Goal: Information Seeking & Learning: Learn about a topic

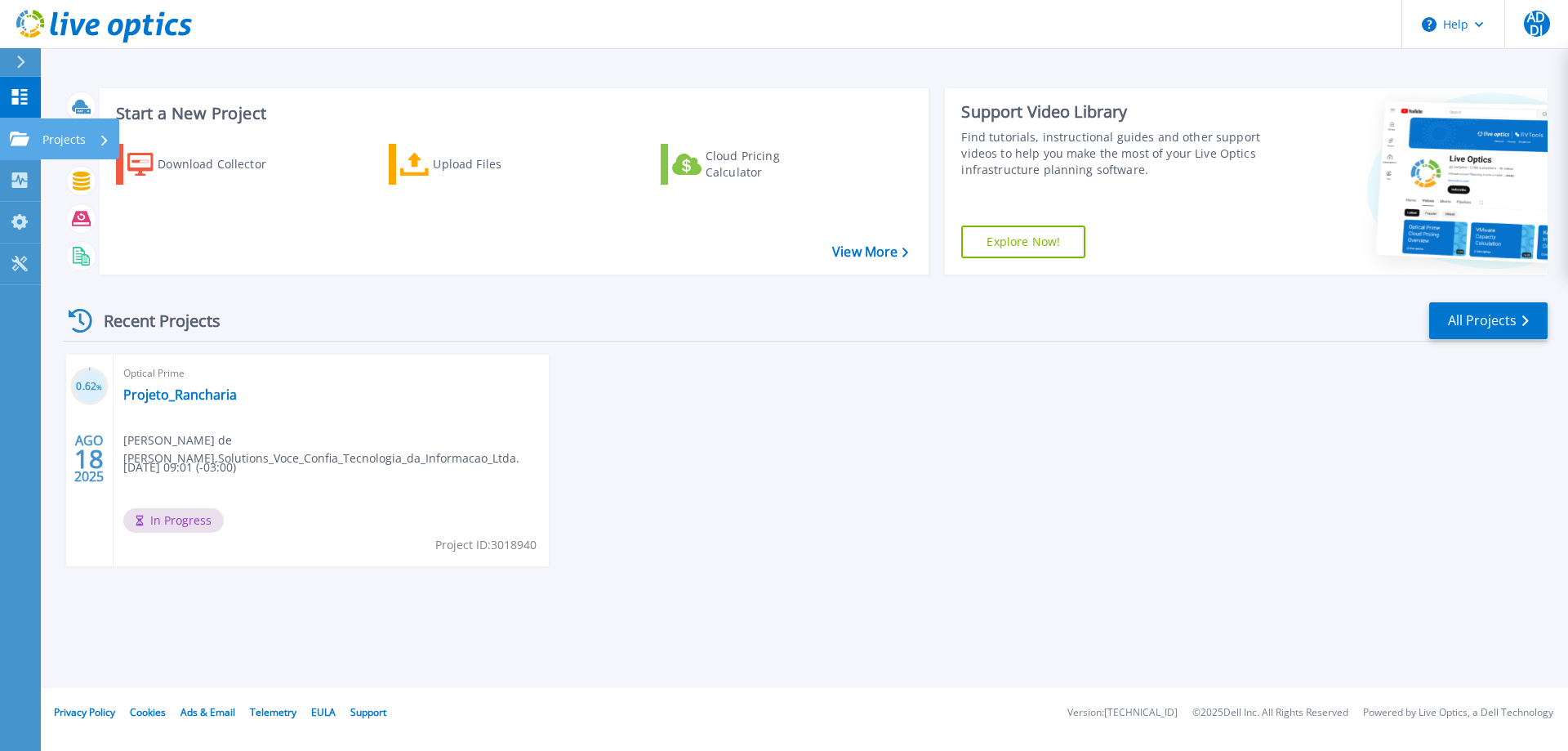
click at [71, 138] on p "Projects" at bounding box center [64, 140] width 43 height 42
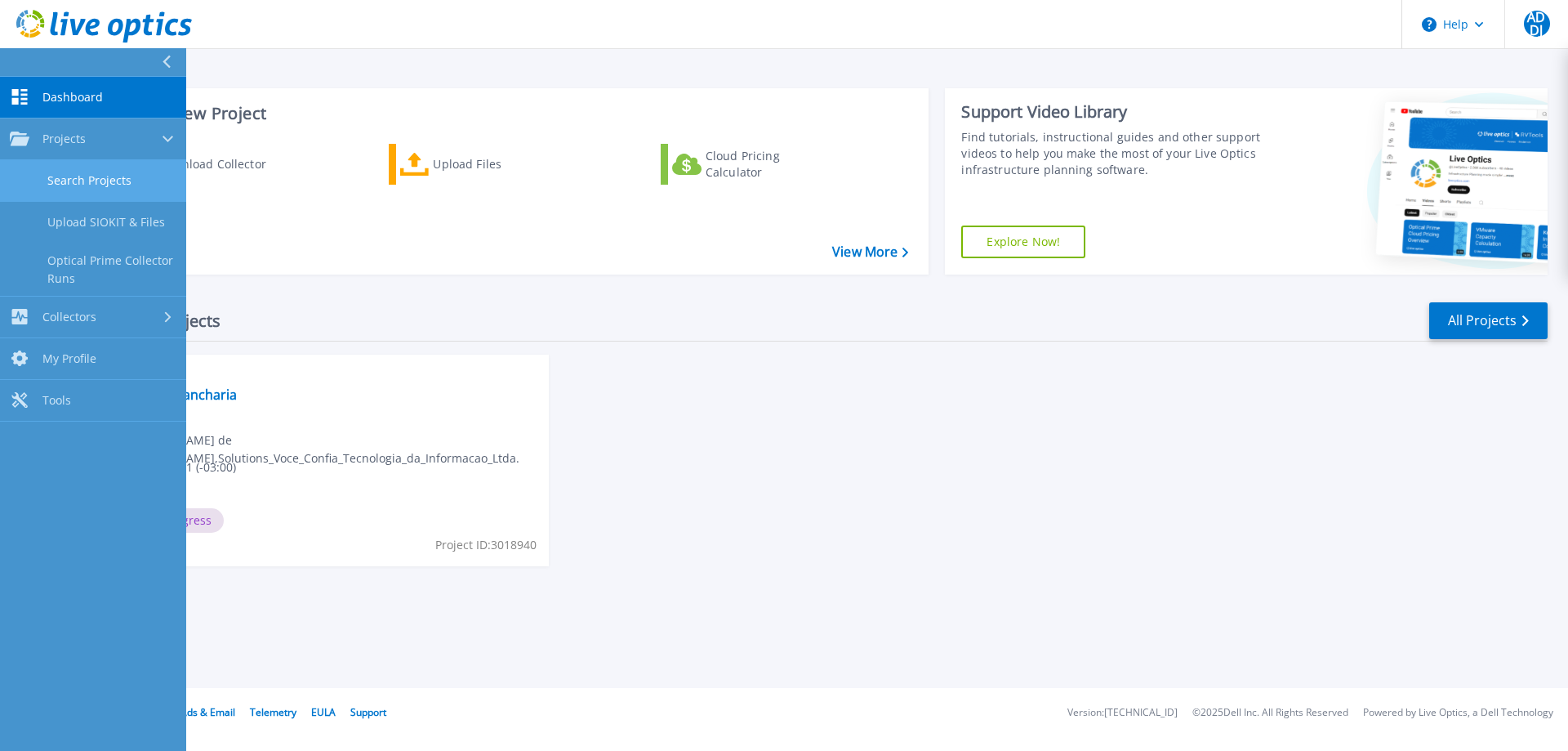
click at [86, 175] on link "Search Projects" at bounding box center [93, 181] width 187 height 42
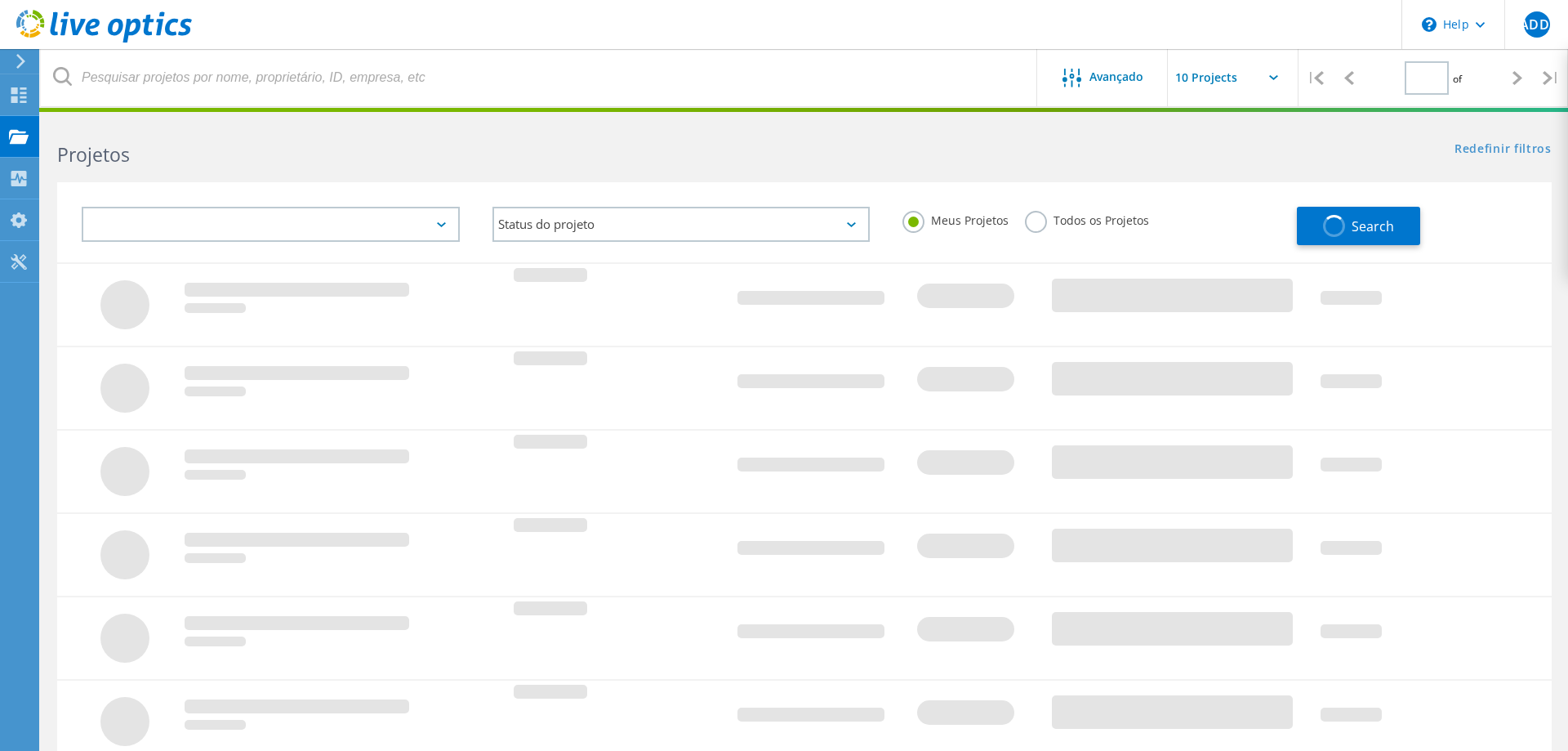
type input "1"
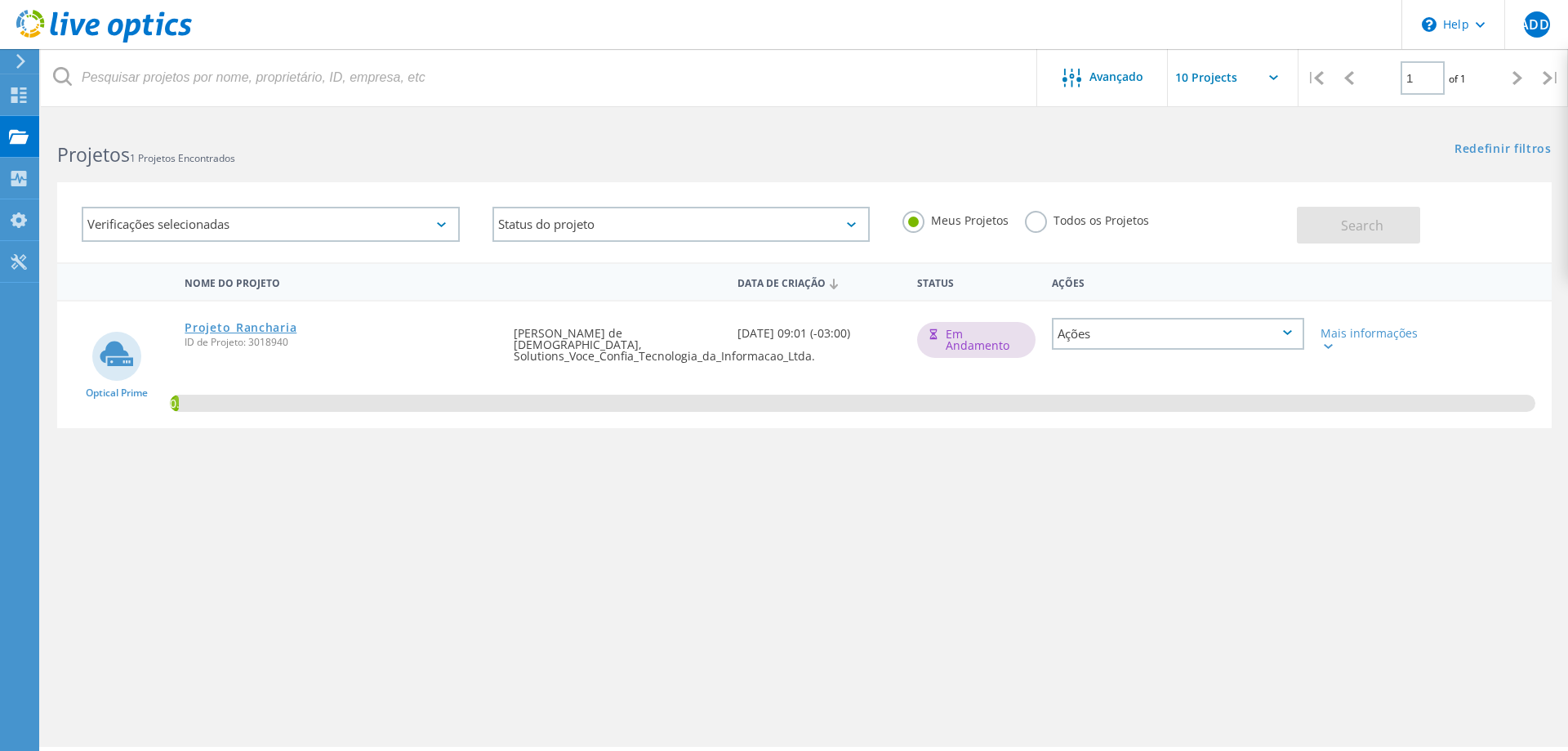
click at [287, 328] on link "Projeto_Rancharia" at bounding box center [241, 327] width 112 height 11
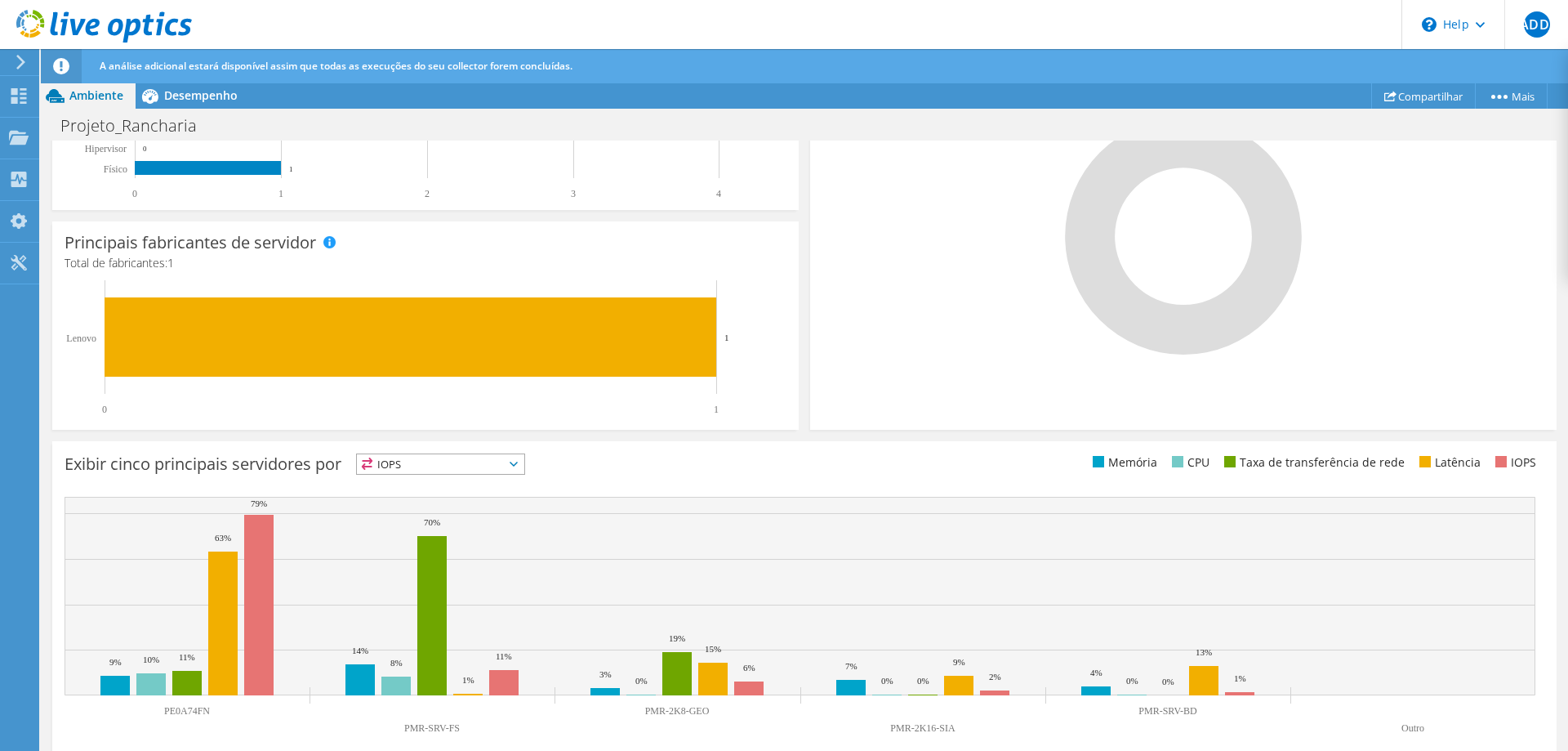
scroll to position [435, 0]
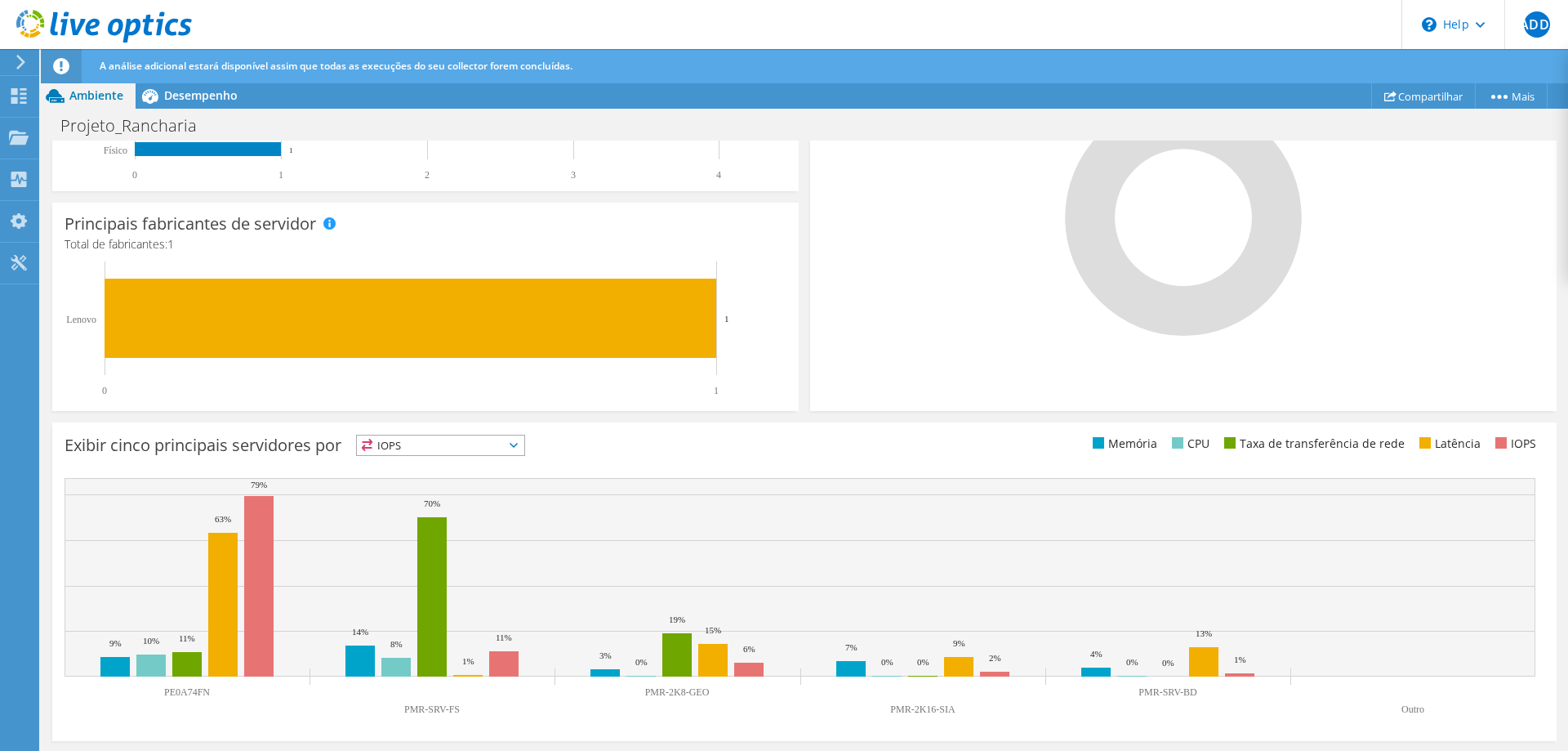
click at [812, 459] on div "Exibir cinco principais servidores por IOPS IOPS" at bounding box center [804, 448] width 1480 height 27
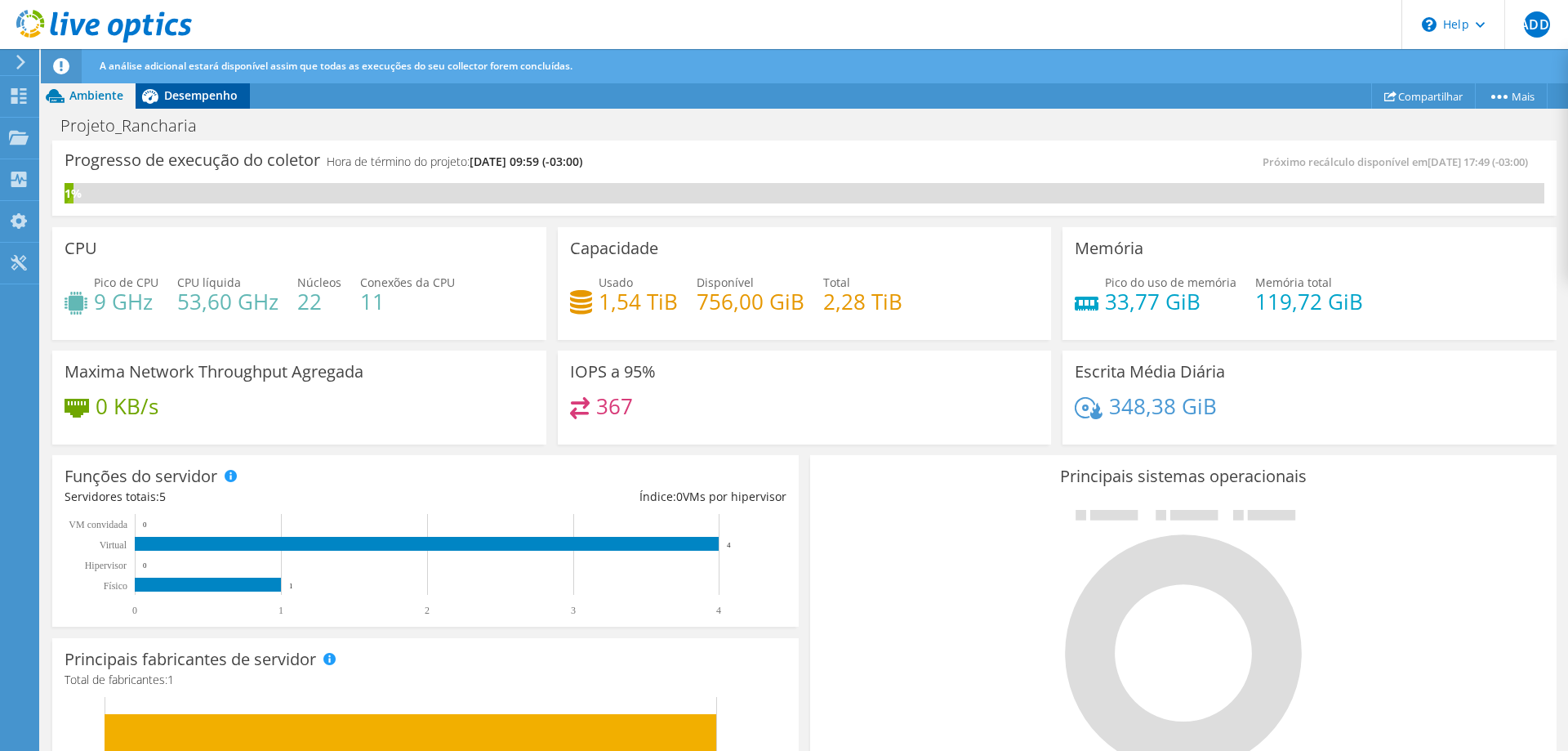
click at [223, 94] on span "Desempenho" at bounding box center [201, 95] width 74 height 15
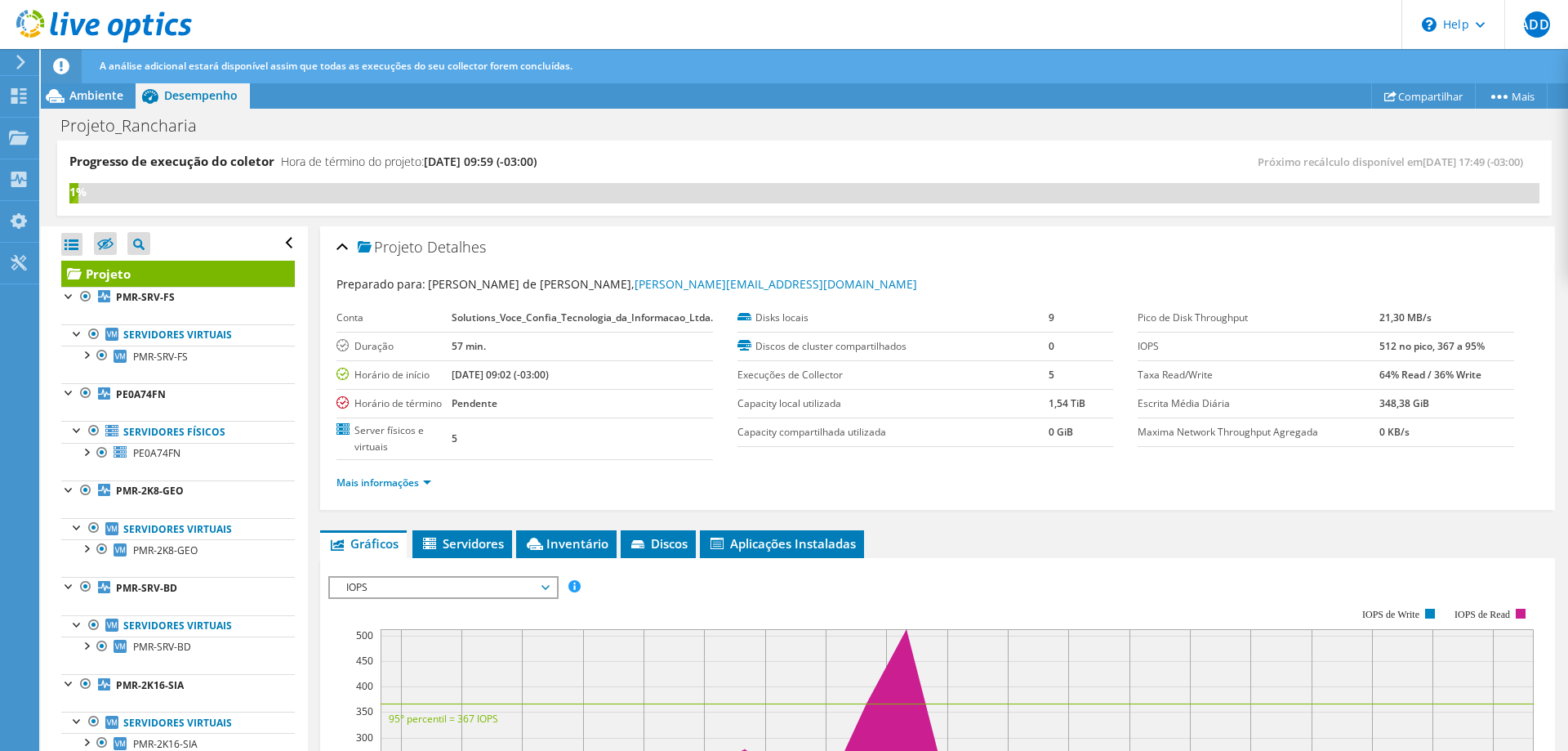
click at [206, 98] on span "Desempenho" at bounding box center [201, 95] width 74 height 15
click at [181, 95] on span "Desempenho" at bounding box center [201, 95] width 74 height 15
click at [181, 356] on span "PMR-SRV-FS" at bounding box center [160, 356] width 55 height 14
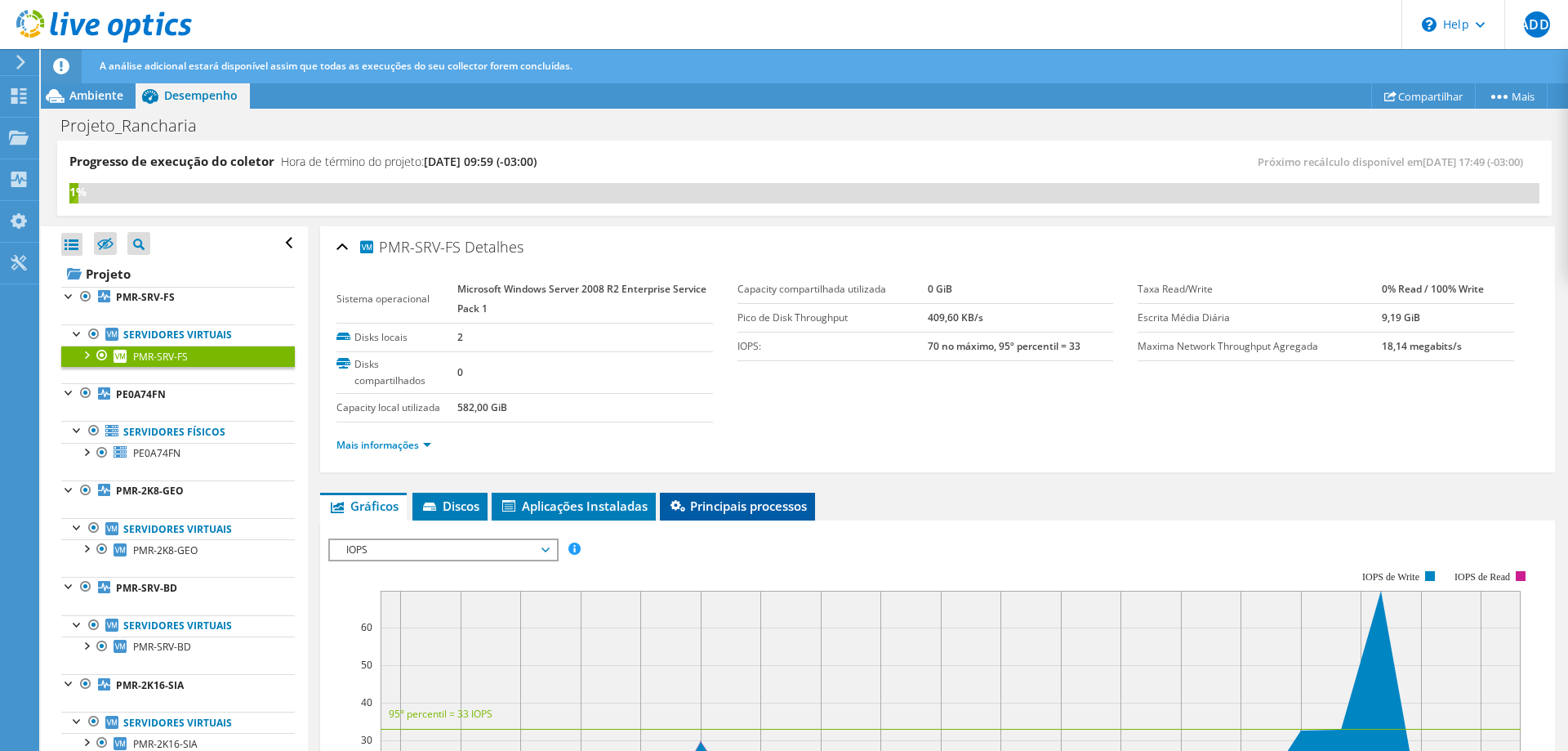
click at [757, 507] on span "Principais processos" at bounding box center [738, 505] width 139 height 16
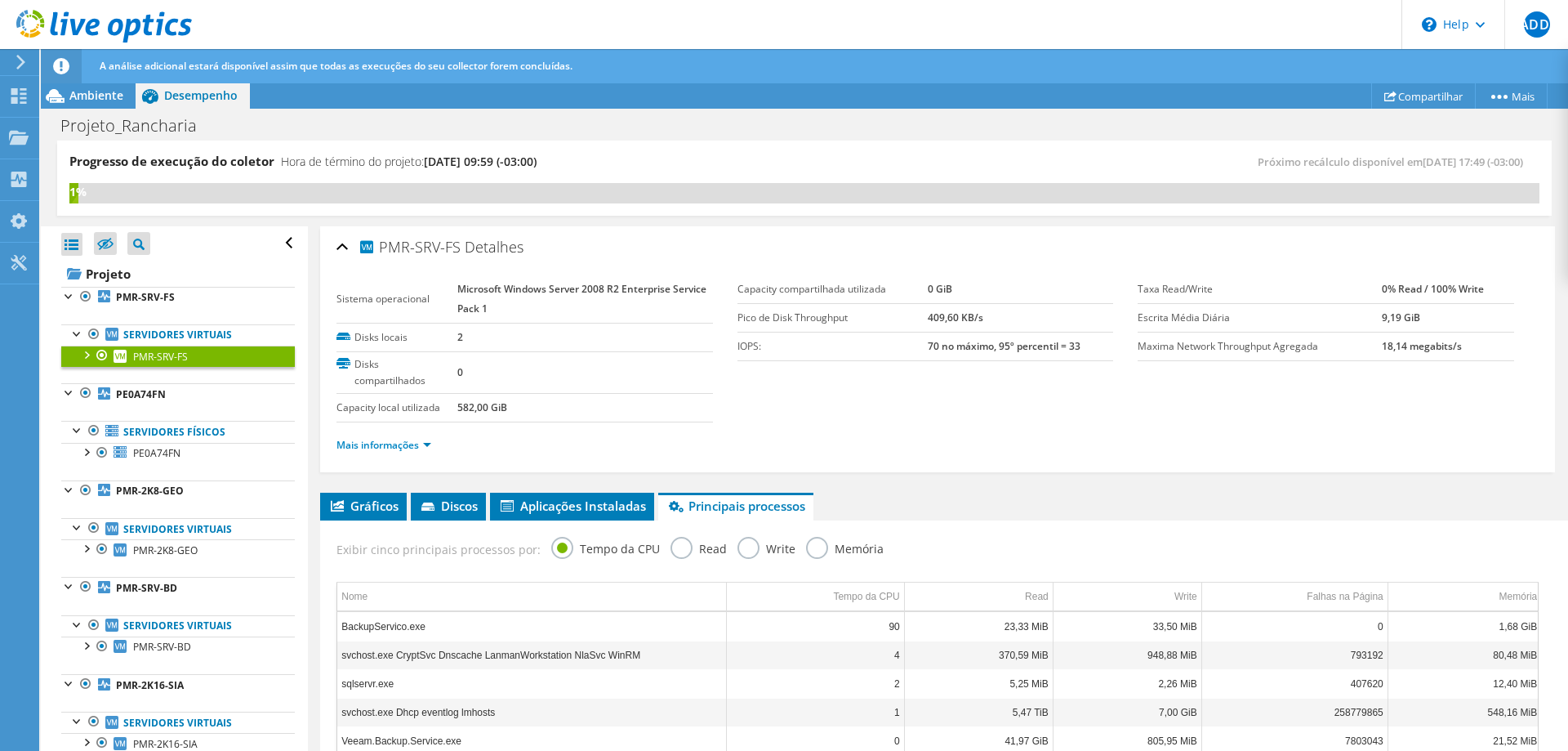
scroll to position [177, 0]
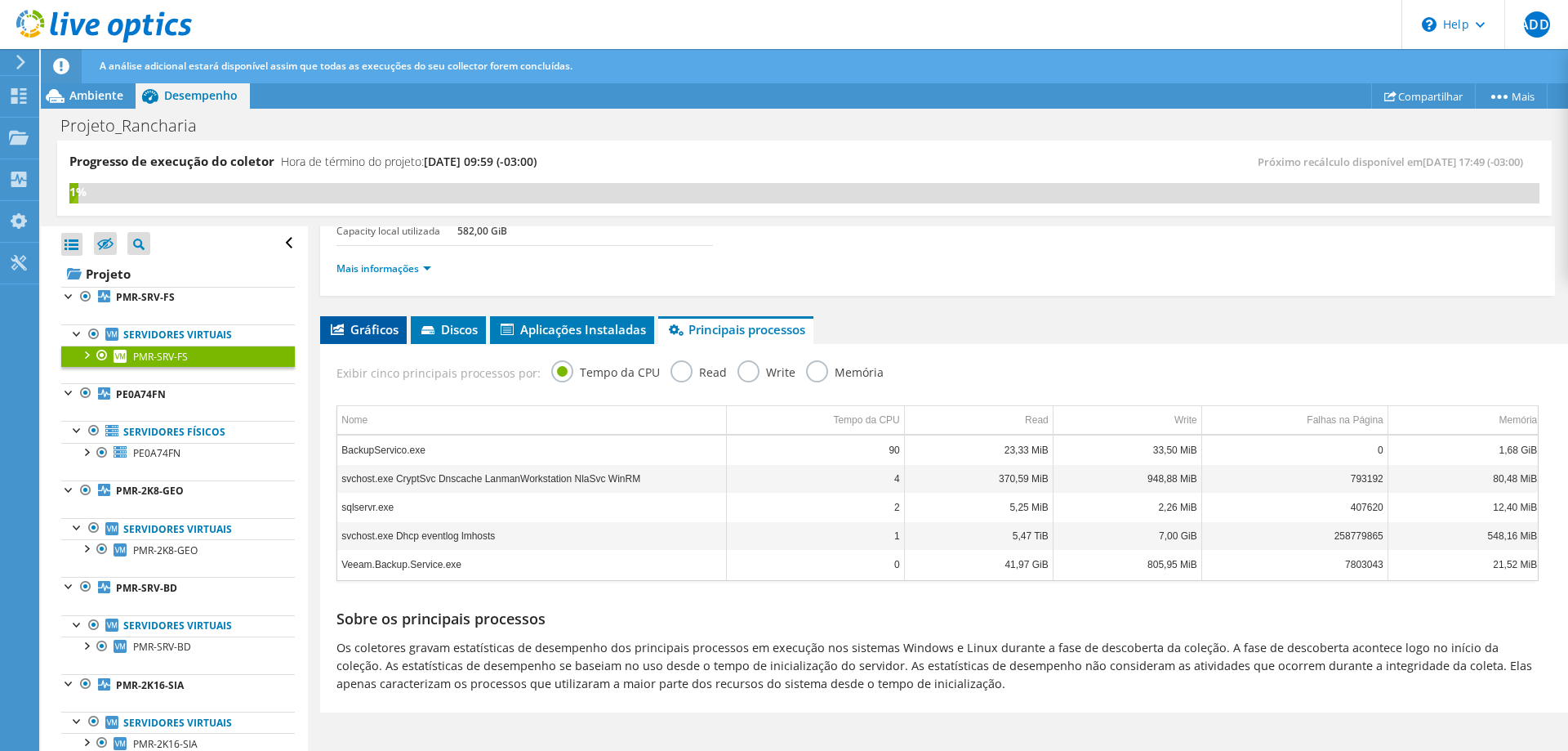
click at [399, 337] on li "Gráficos" at bounding box center [363, 330] width 86 height 28
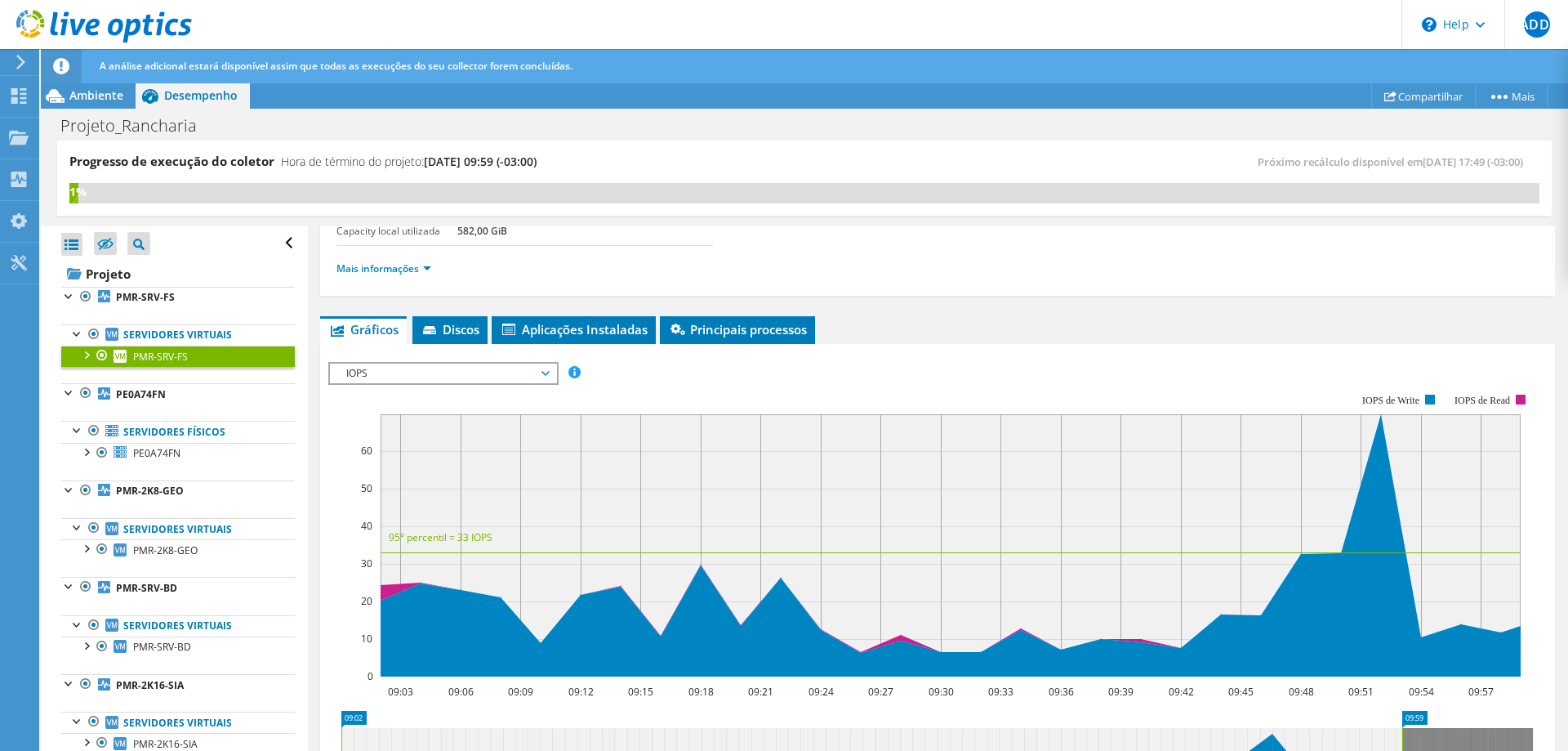
click at [453, 371] on span "IOPS" at bounding box center [443, 373] width 209 height 20
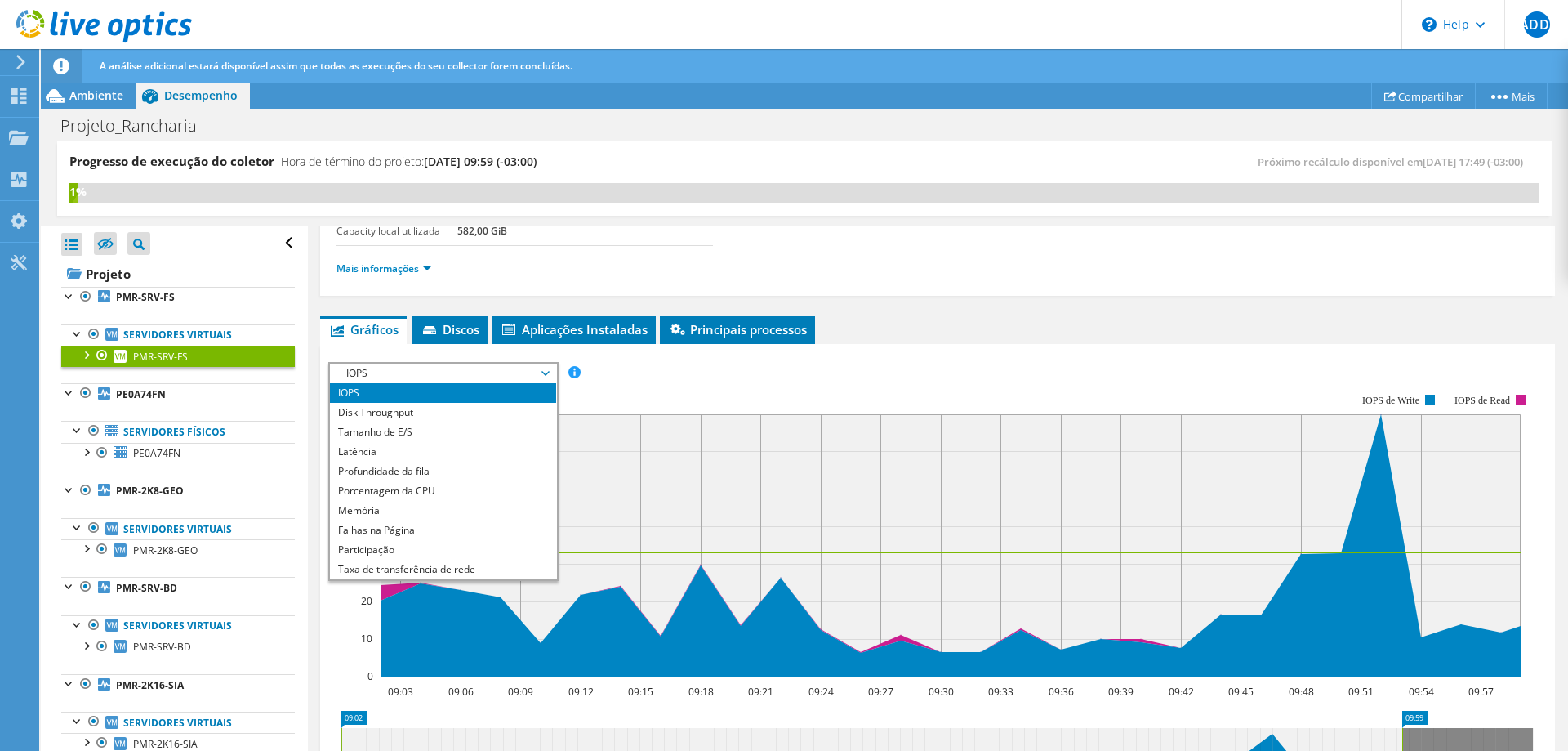
click at [966, 289] on div "Mais informações" at bounding box center [937, 269] width 1202 height 46
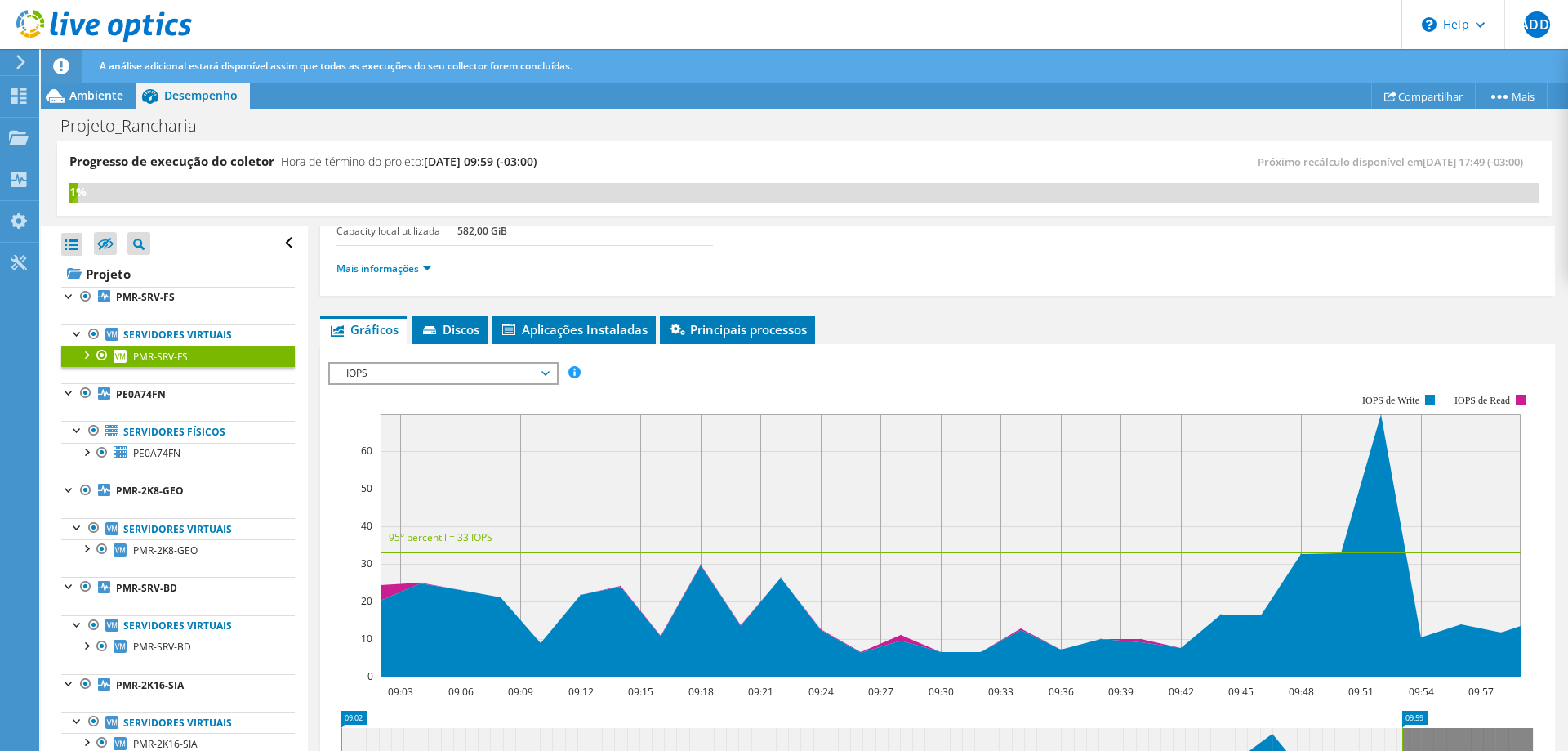
scroll to position [455, 0]
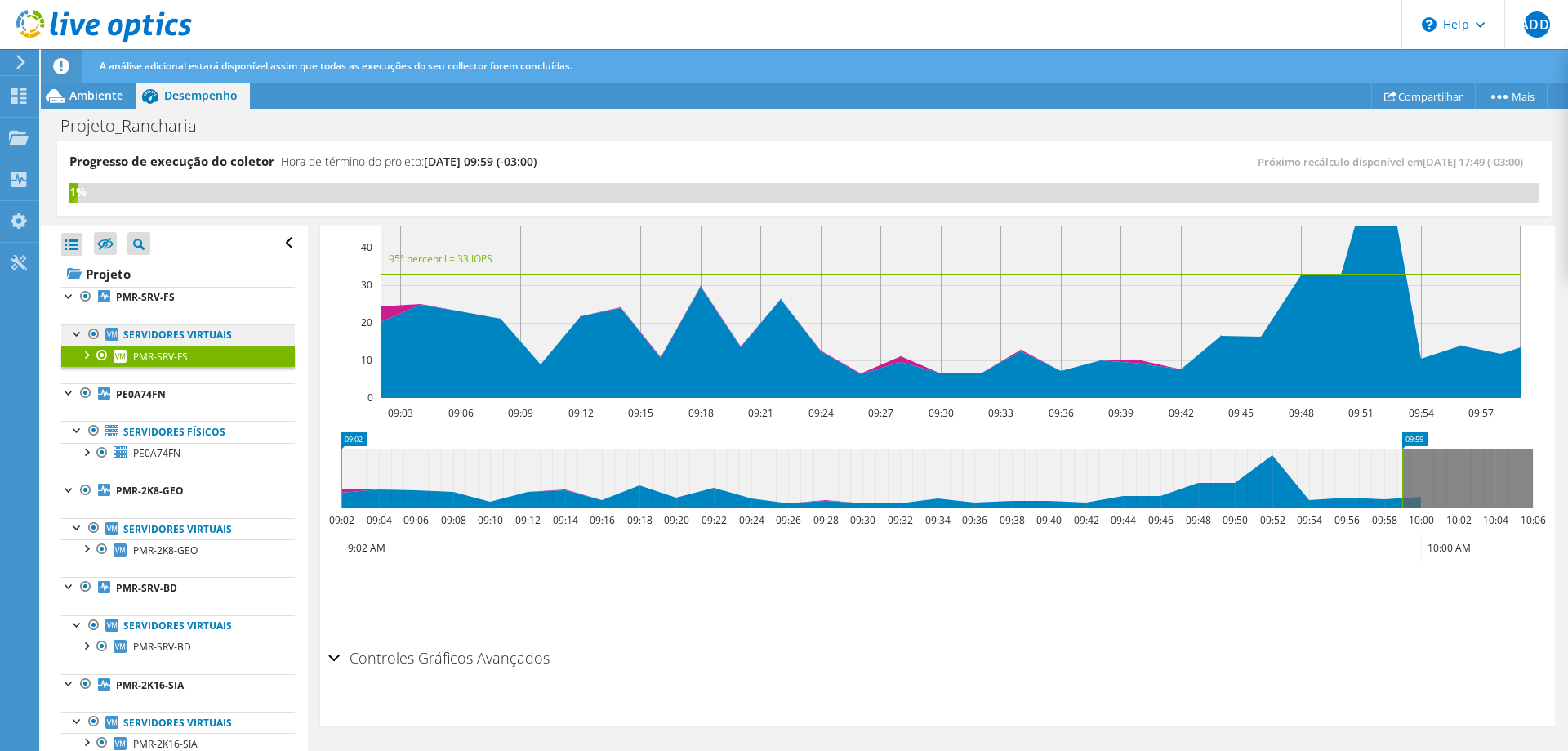
click at [182, 334] on link "Servidores virtuais" at bounding box center [177, 334] width 233 height 21
click at [169, 298] on b "PMR-SRV-FS" at bounding box center [145, 297] width 59 height 14
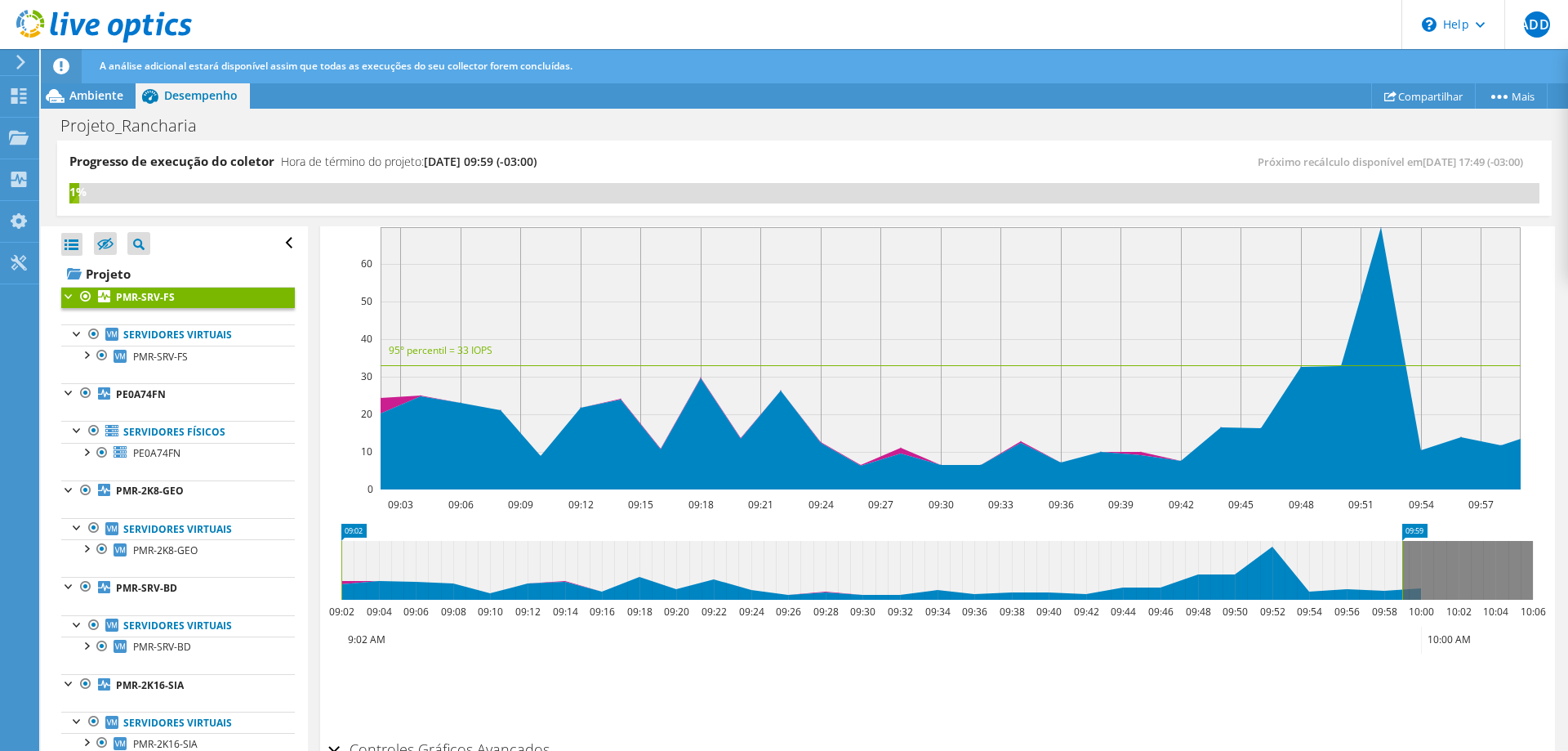
scroll to position [0, 0]
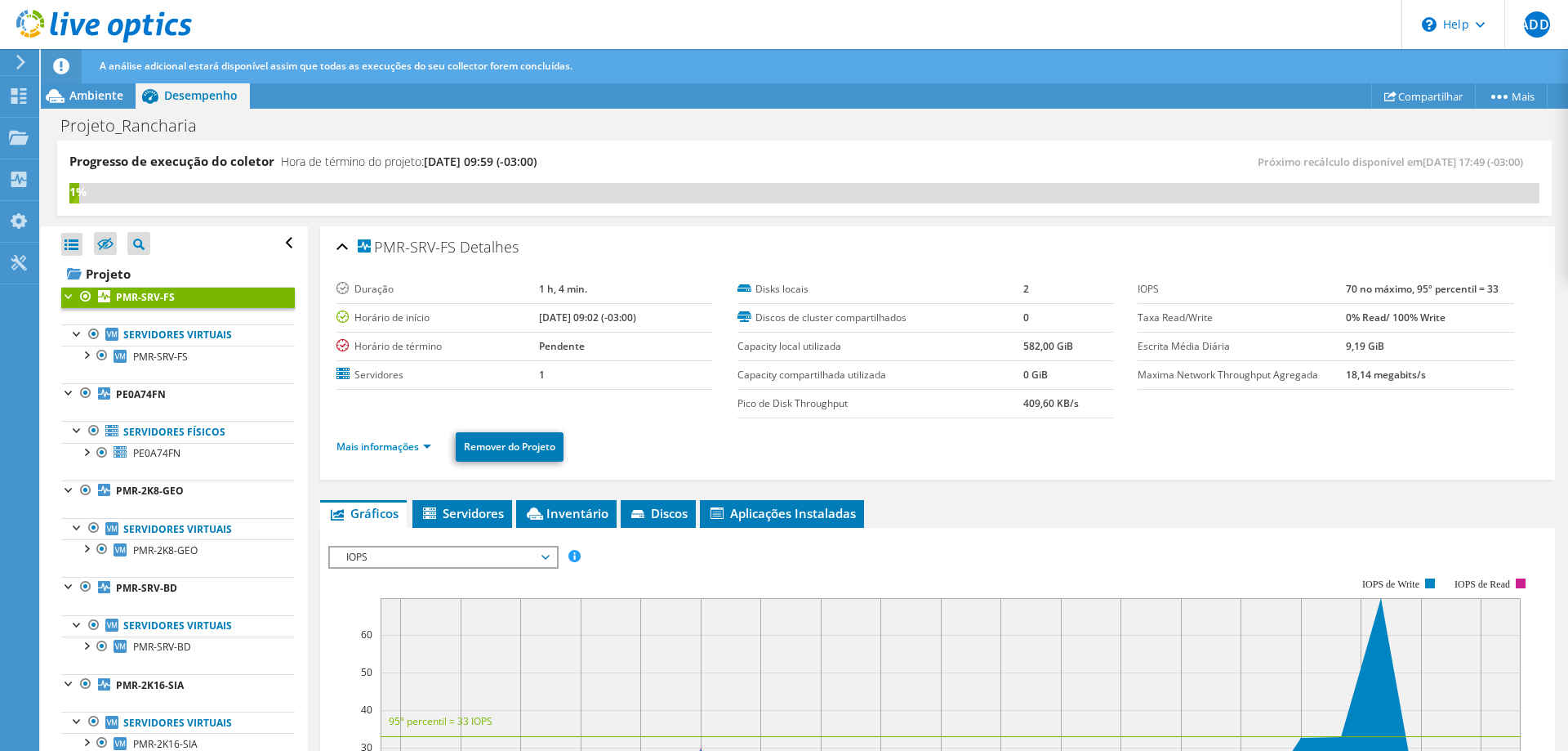
click at [69, 296] on div at bounding box center [69, 294] width 16 height 16
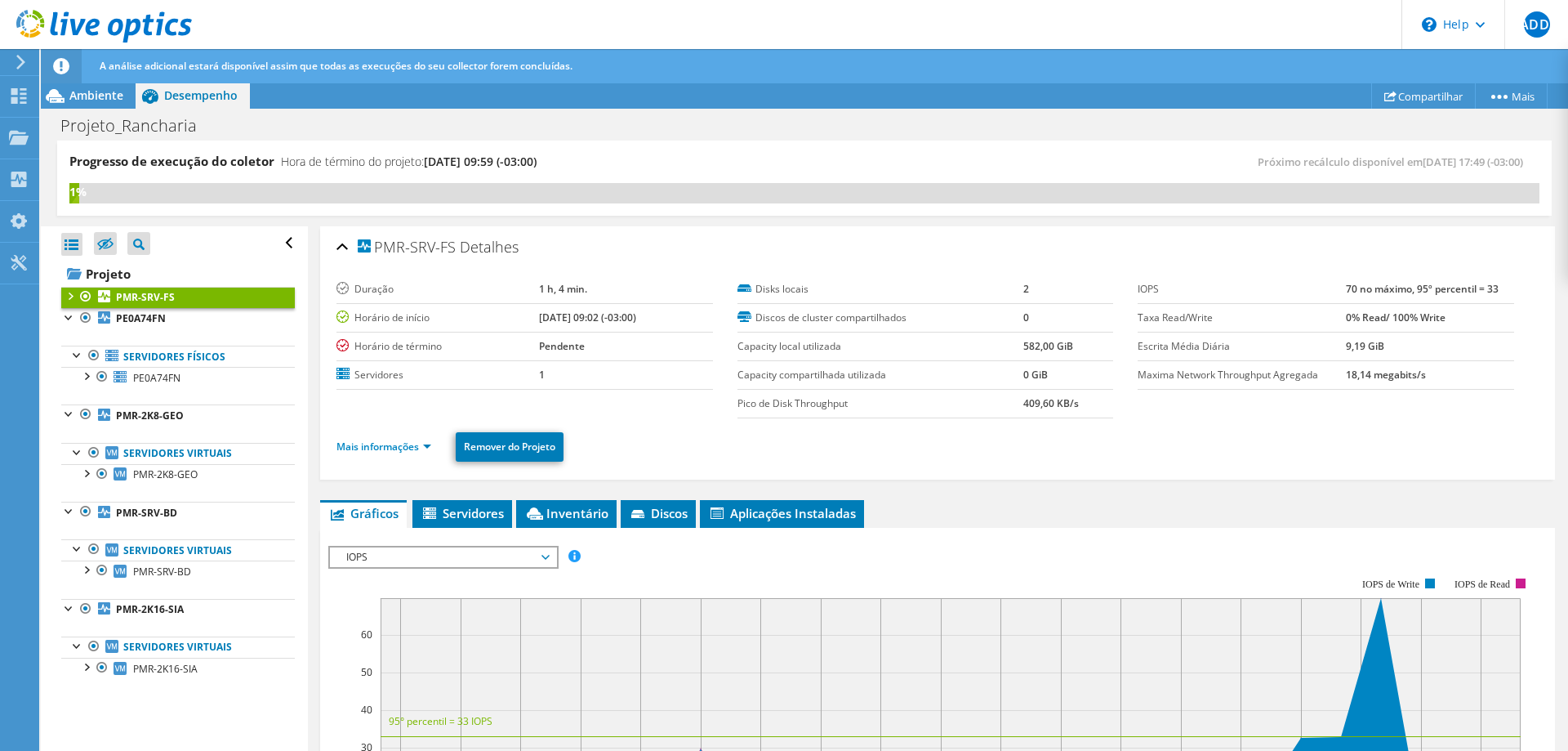
click at [69, 293] on div at bounding box center [69, 294] width 16 height 16
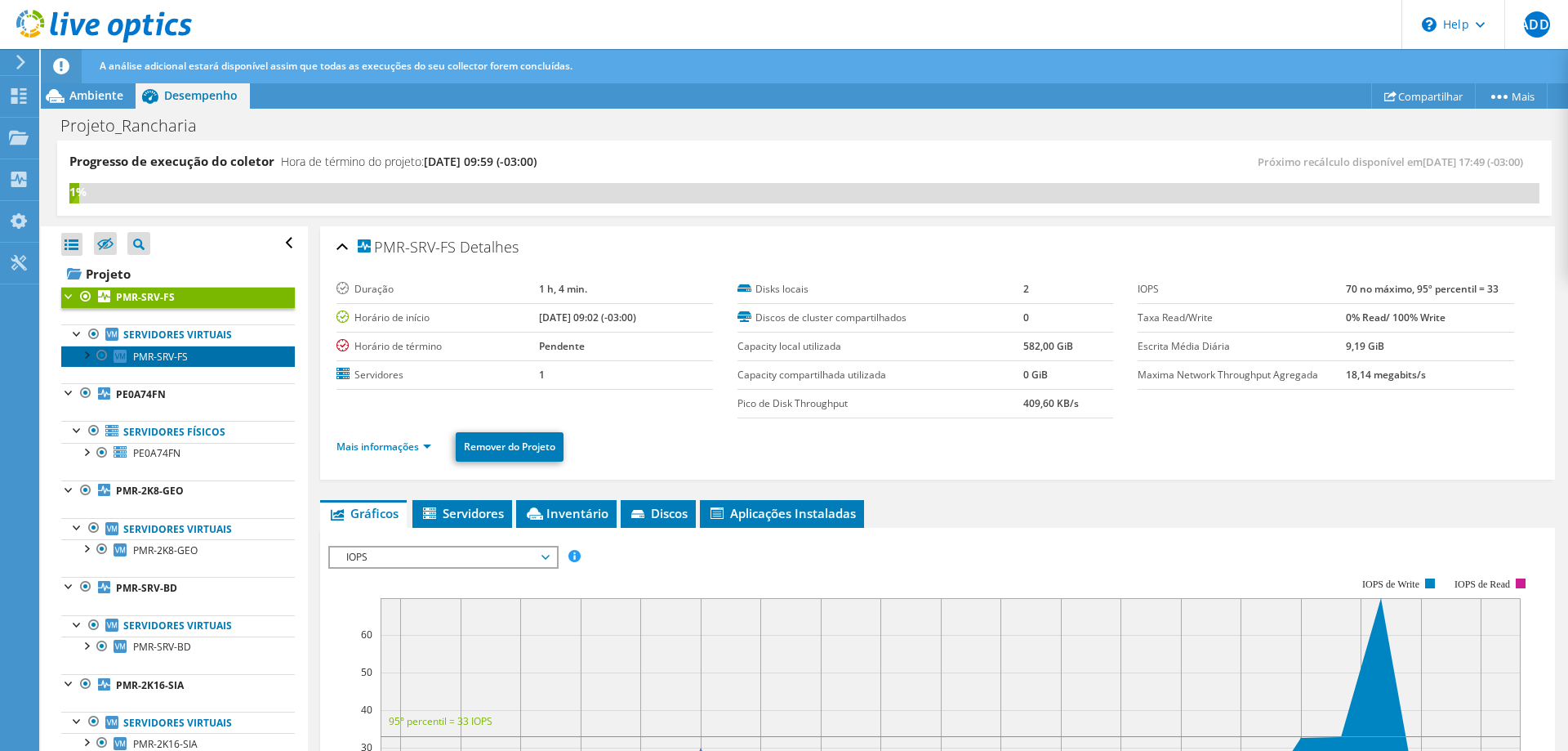
click at [154, 356] on span "PMR-SRV-FS" at bounding box center [160, 356] width 55 height 14
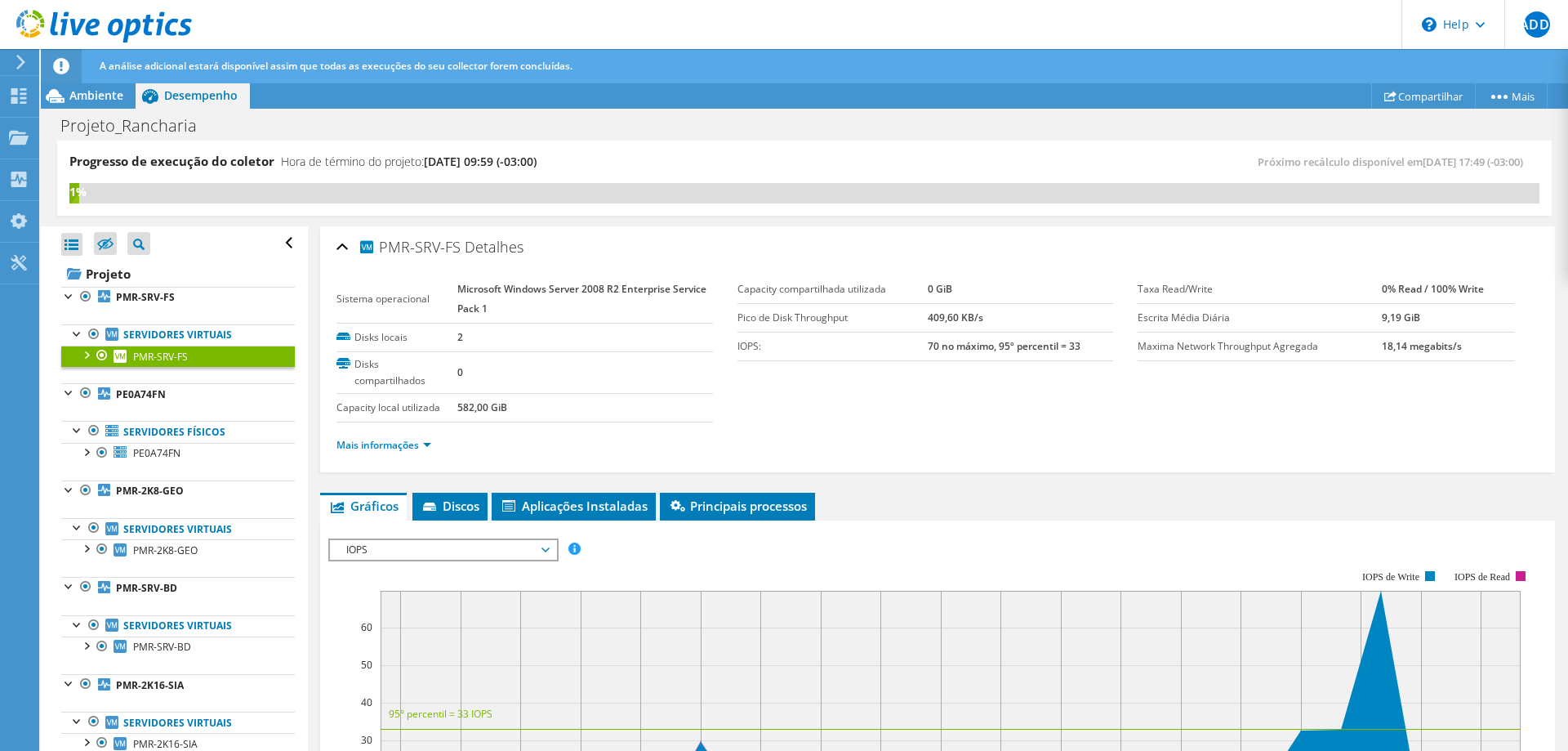
click at [461, 541] on span "IOPS" at bounding box center [443, 549] width 209 height 20
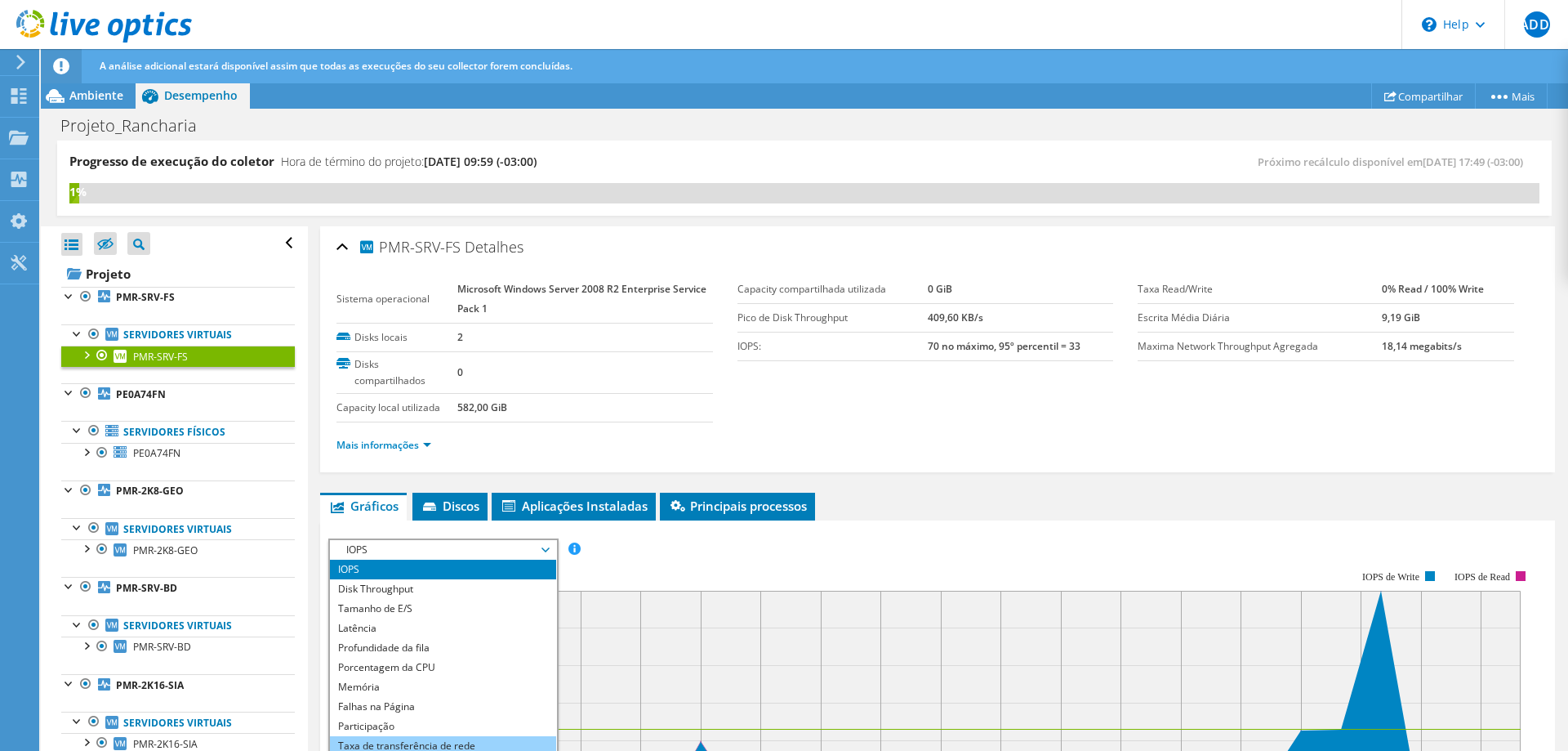
scroll to position [209, 0]
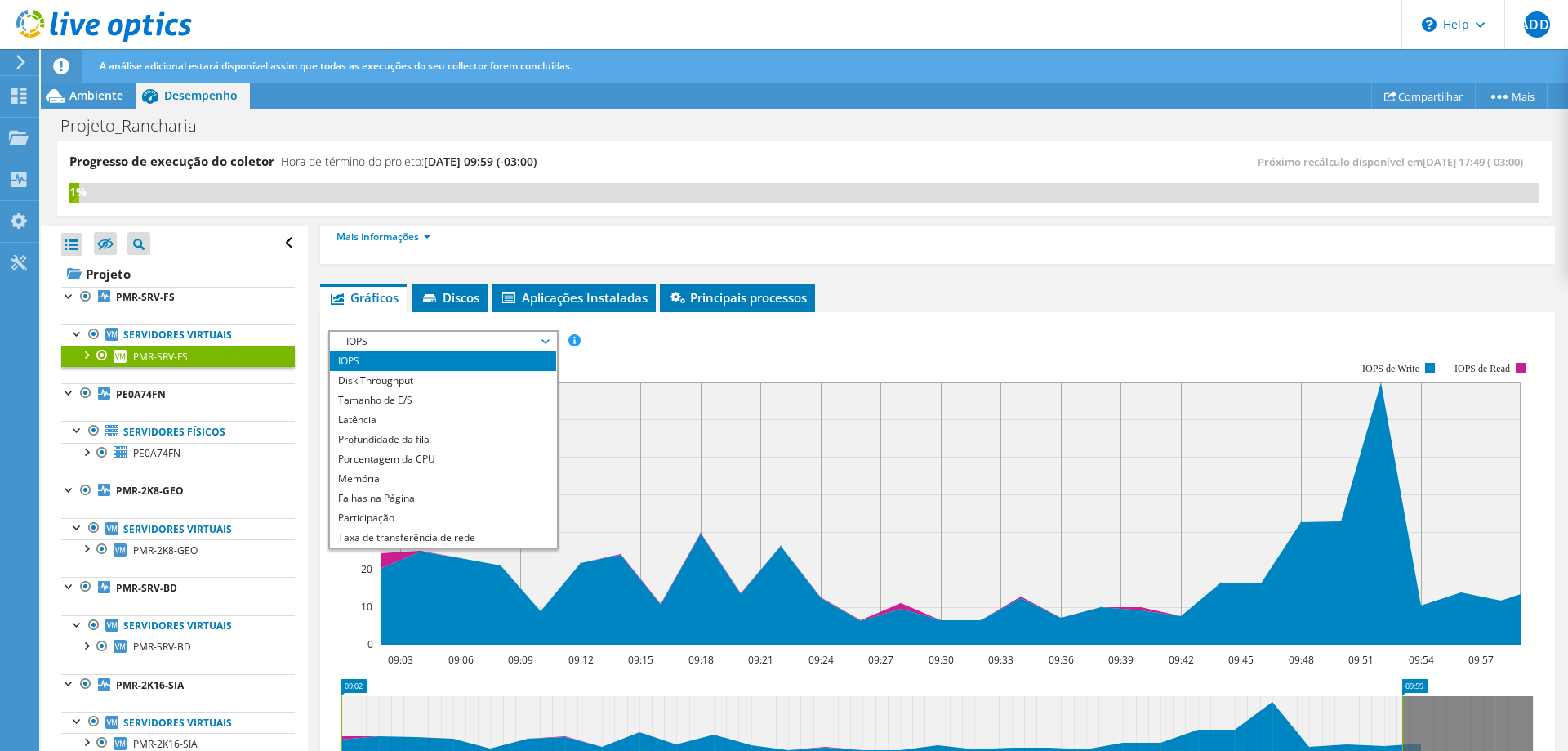
click at [1002, 288] on ul "Gráficos Servidores Inventário Hipervisor Discos Discos de cluster Aplicações I…" at bounding box center [937, 298] width 1235 height 28
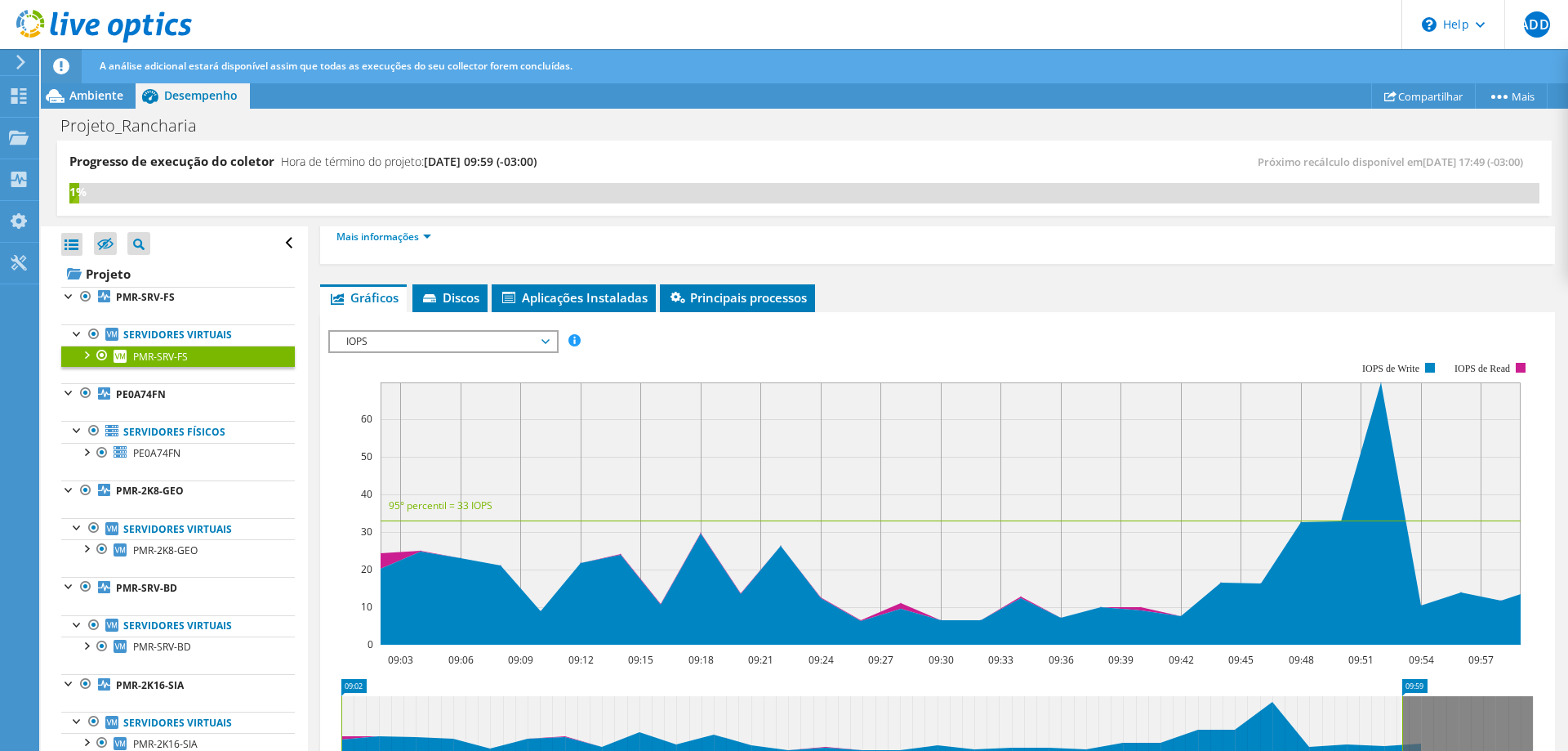
scroll to position [0, 0]
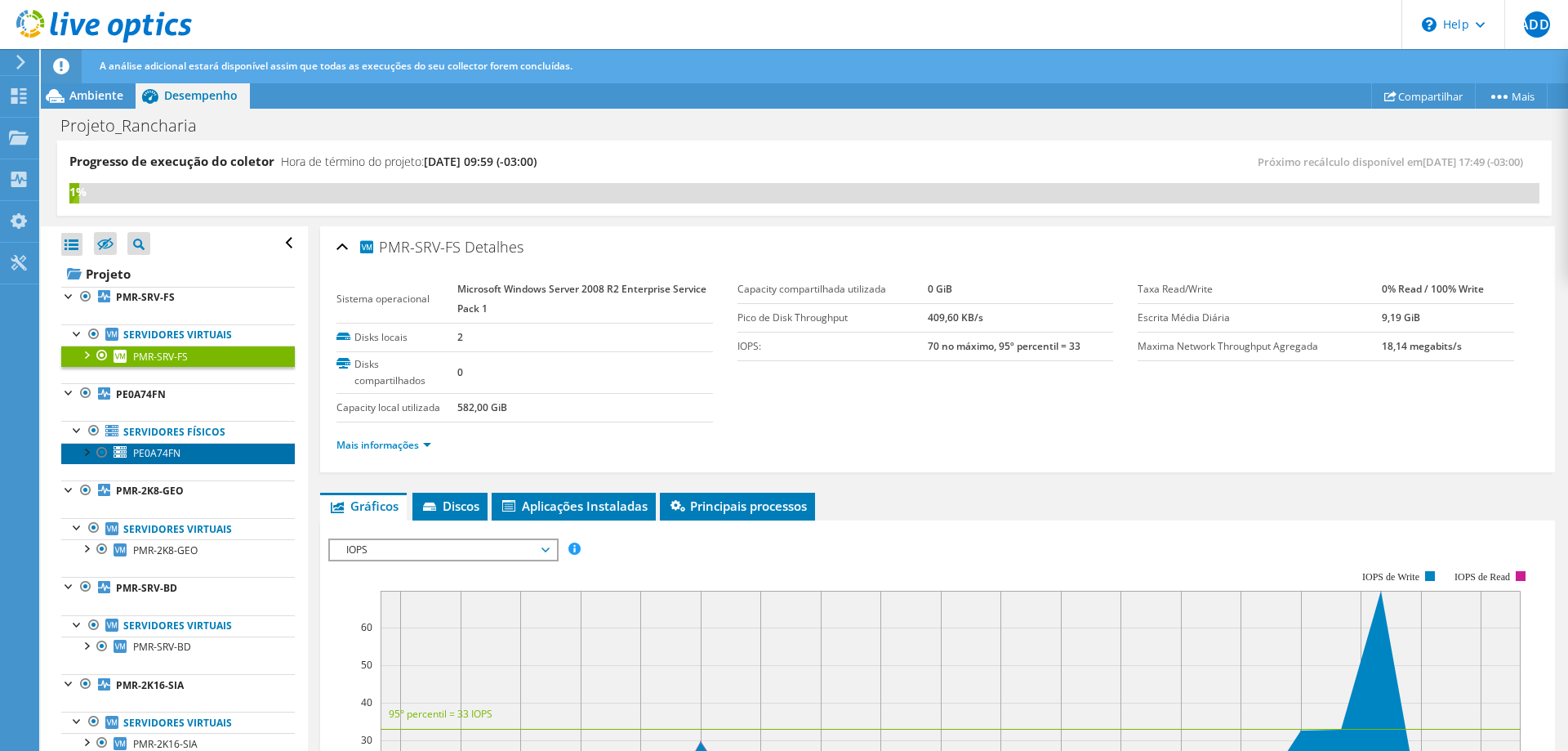
click at [184, 460] on link "PE0A74FN" at bounding box center [177, 453] width 233 height 21
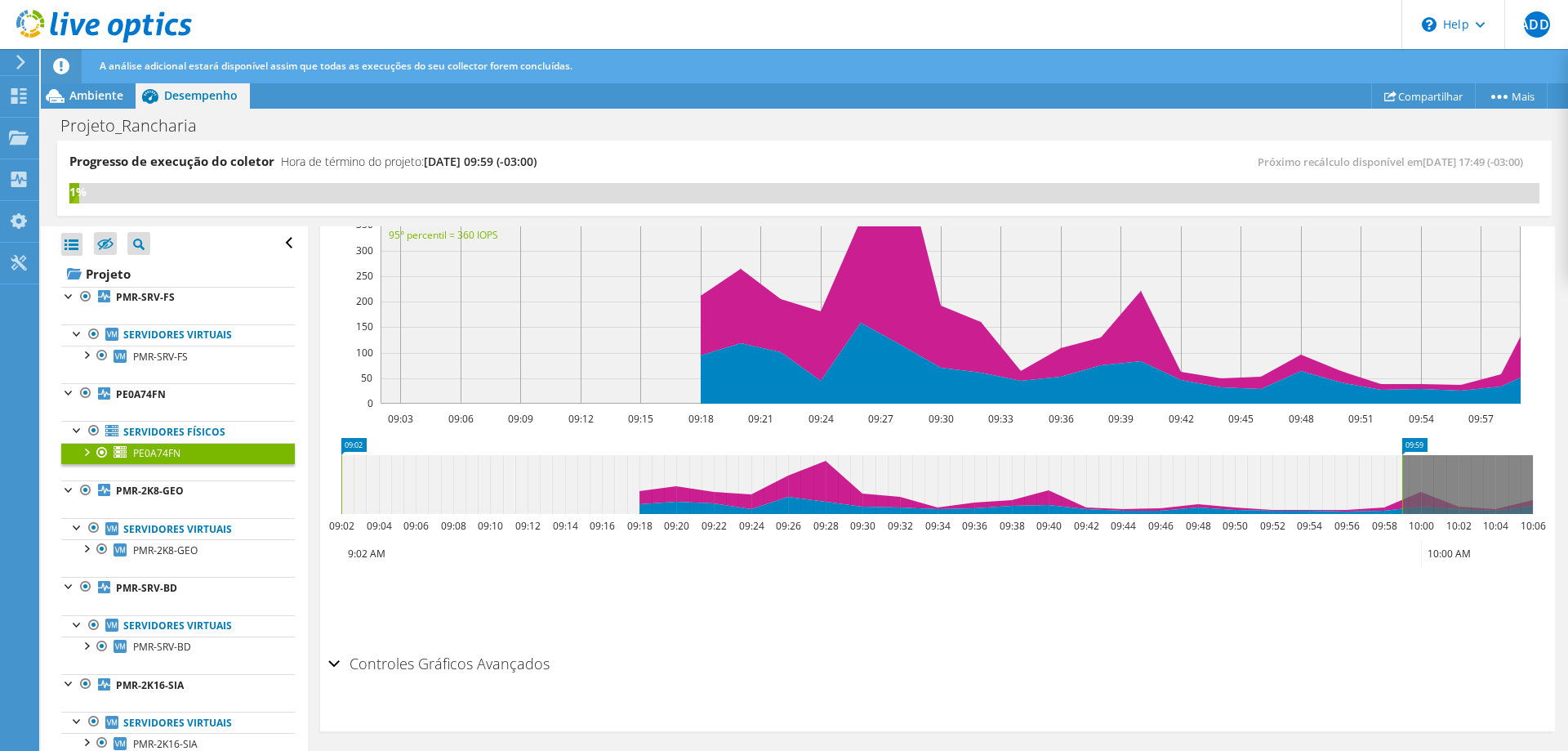
scroll to position [423, 0]
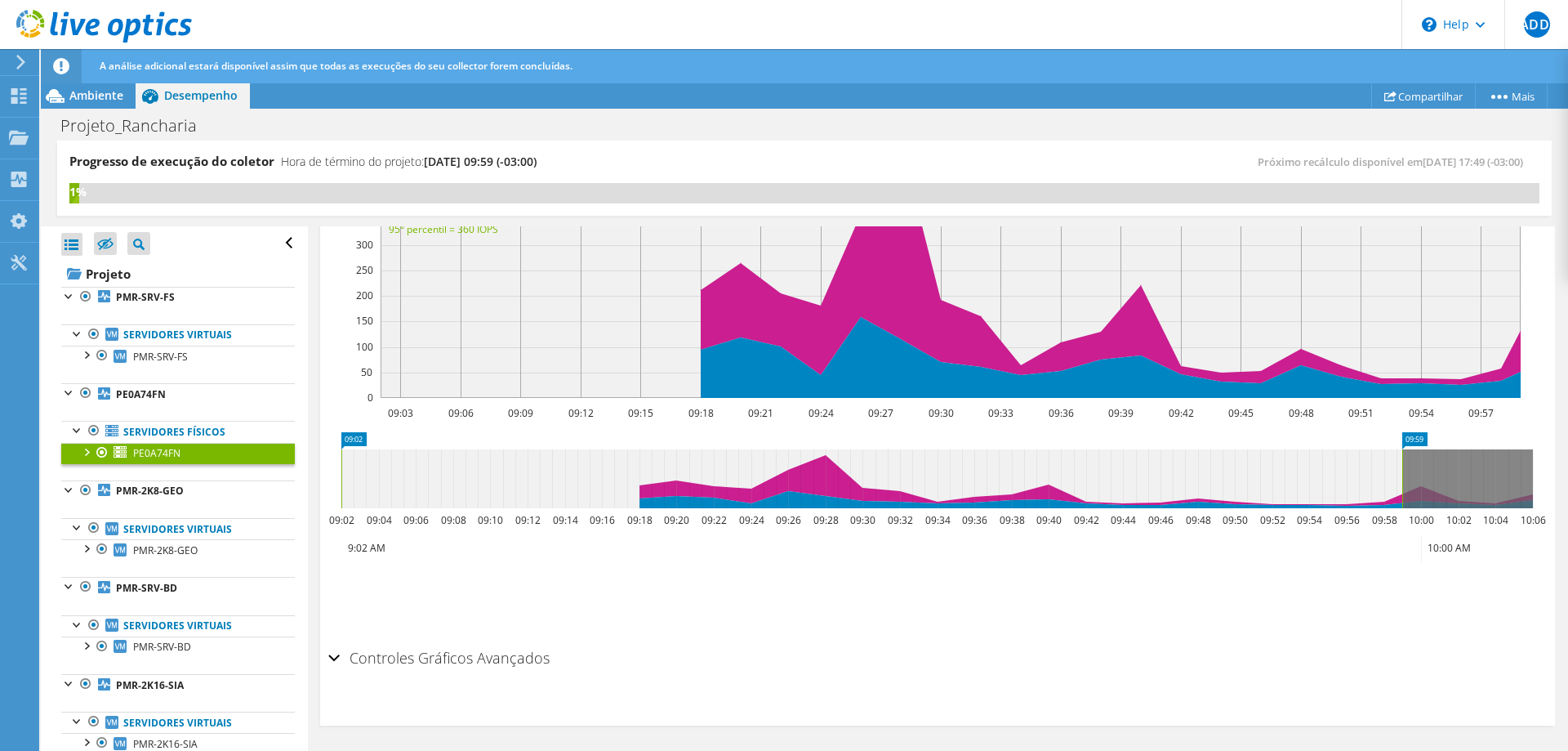
click at [499, 660] on h2 "Controles Gráficos Avançados" at bounding box center [438, 658] width 221 height 33
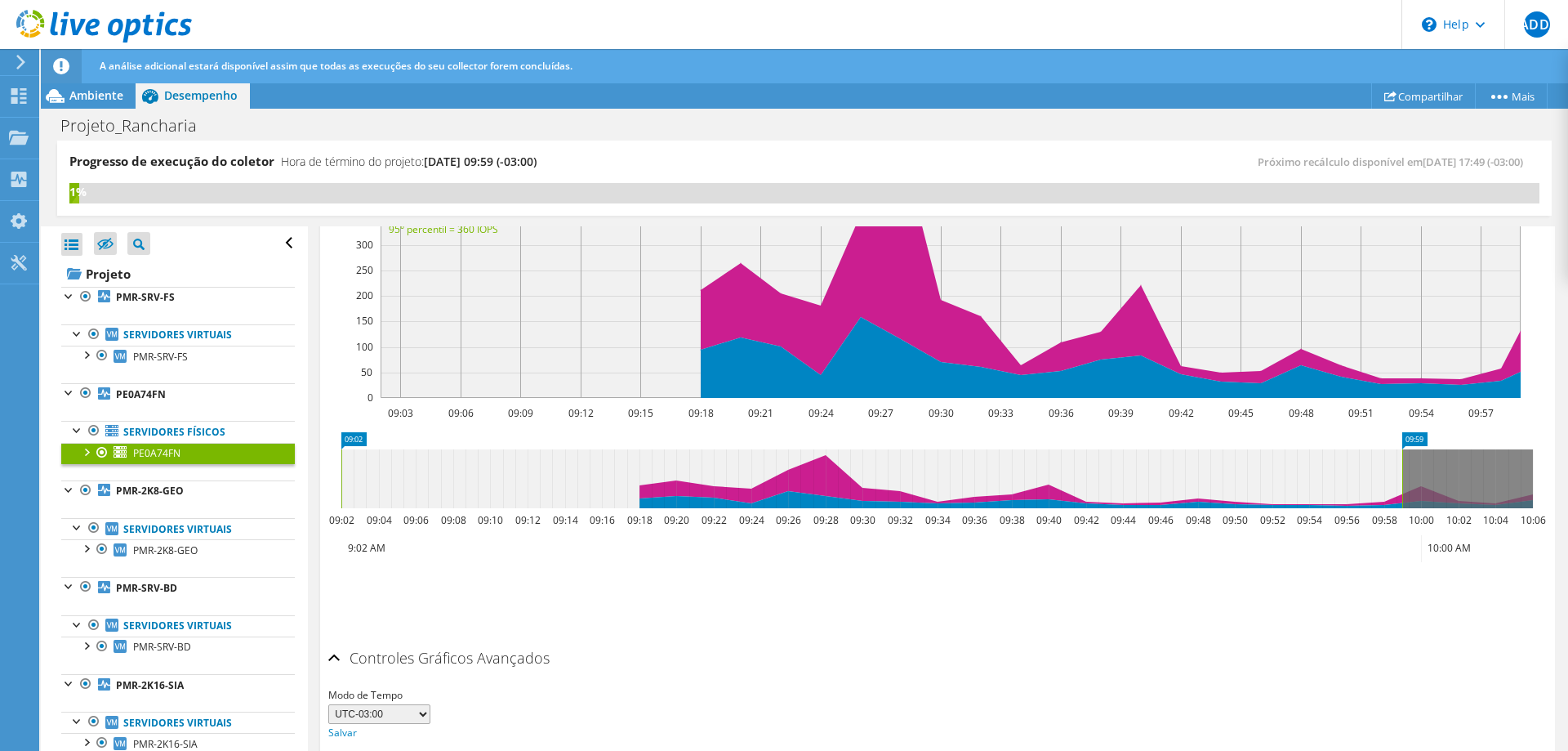
scroll to position [487, 0]
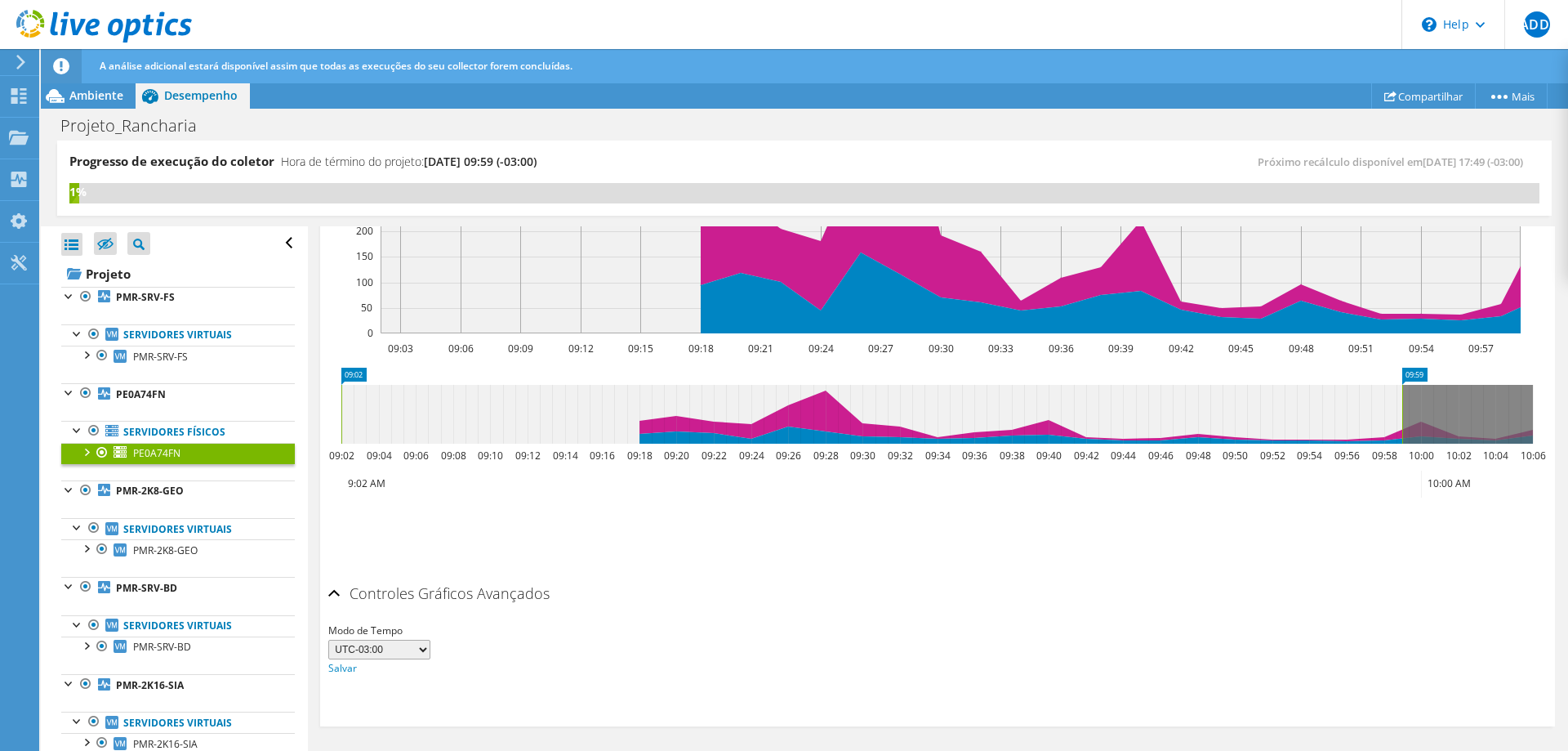
click at [498, 586] on h2 "Controles Gráficos Avançados" at bounding box center [438, 593] width 221 height 33
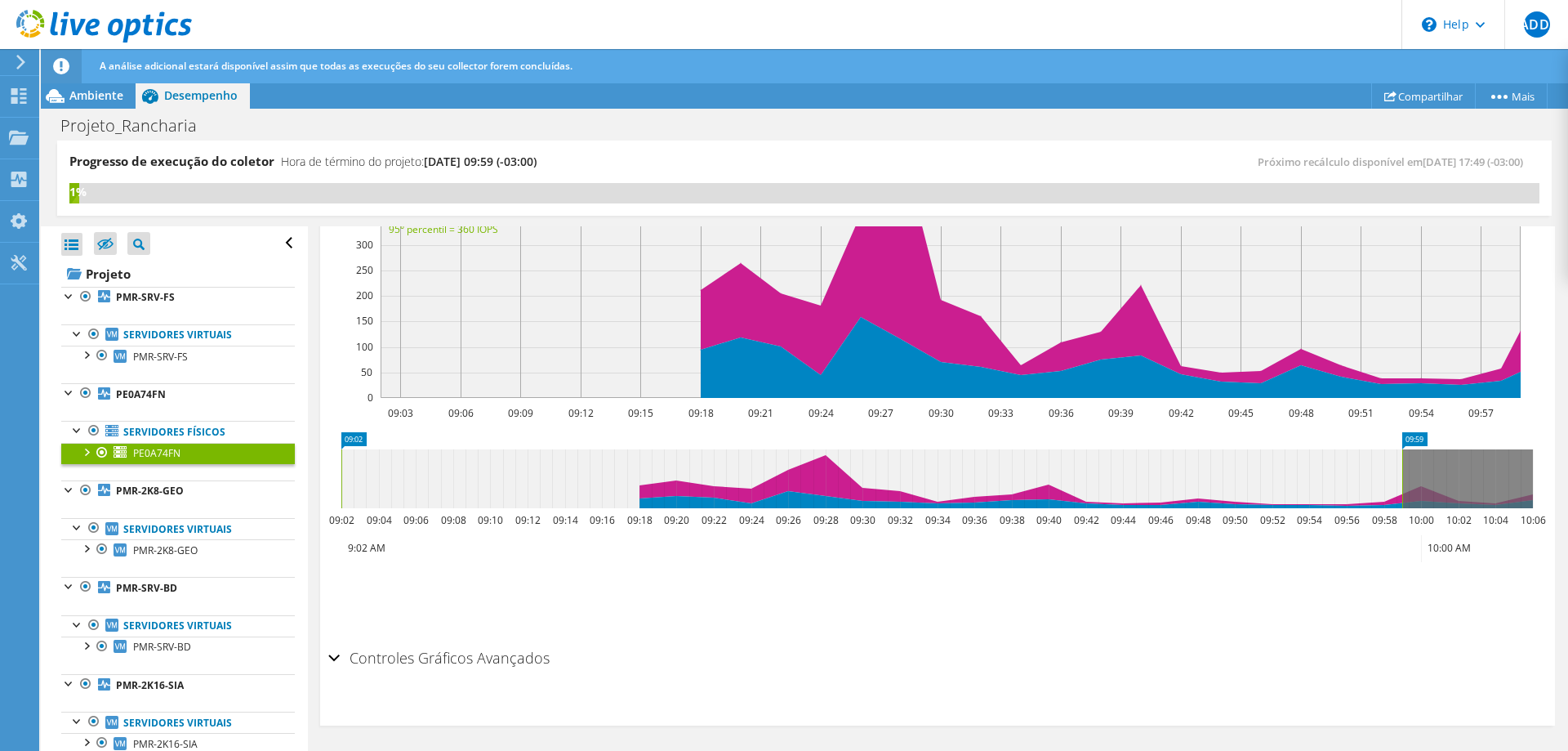
scroll to position [0, 0]
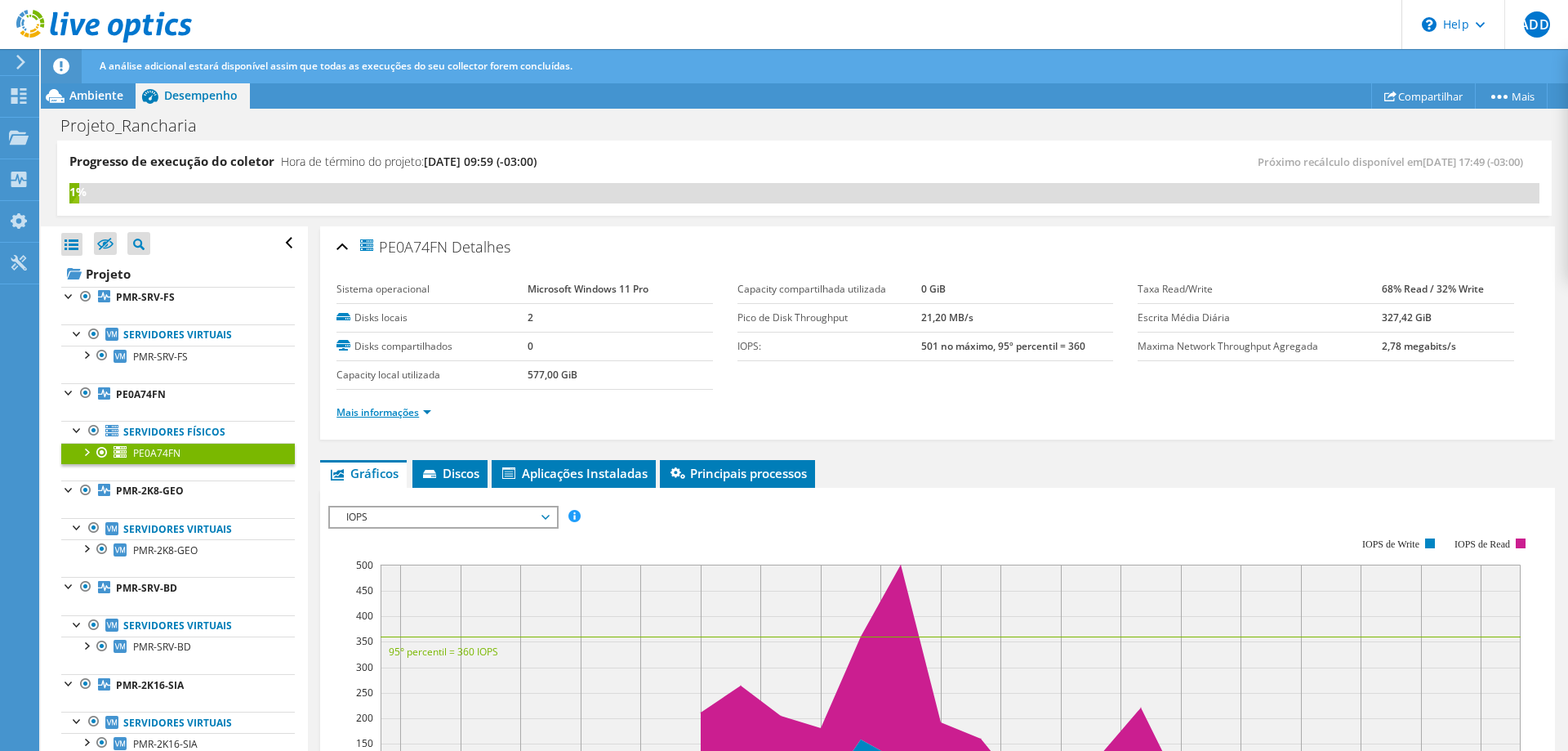
click at [425, 413] on link "Mais informações" at bounding box center [384, 412] width 95 height 14
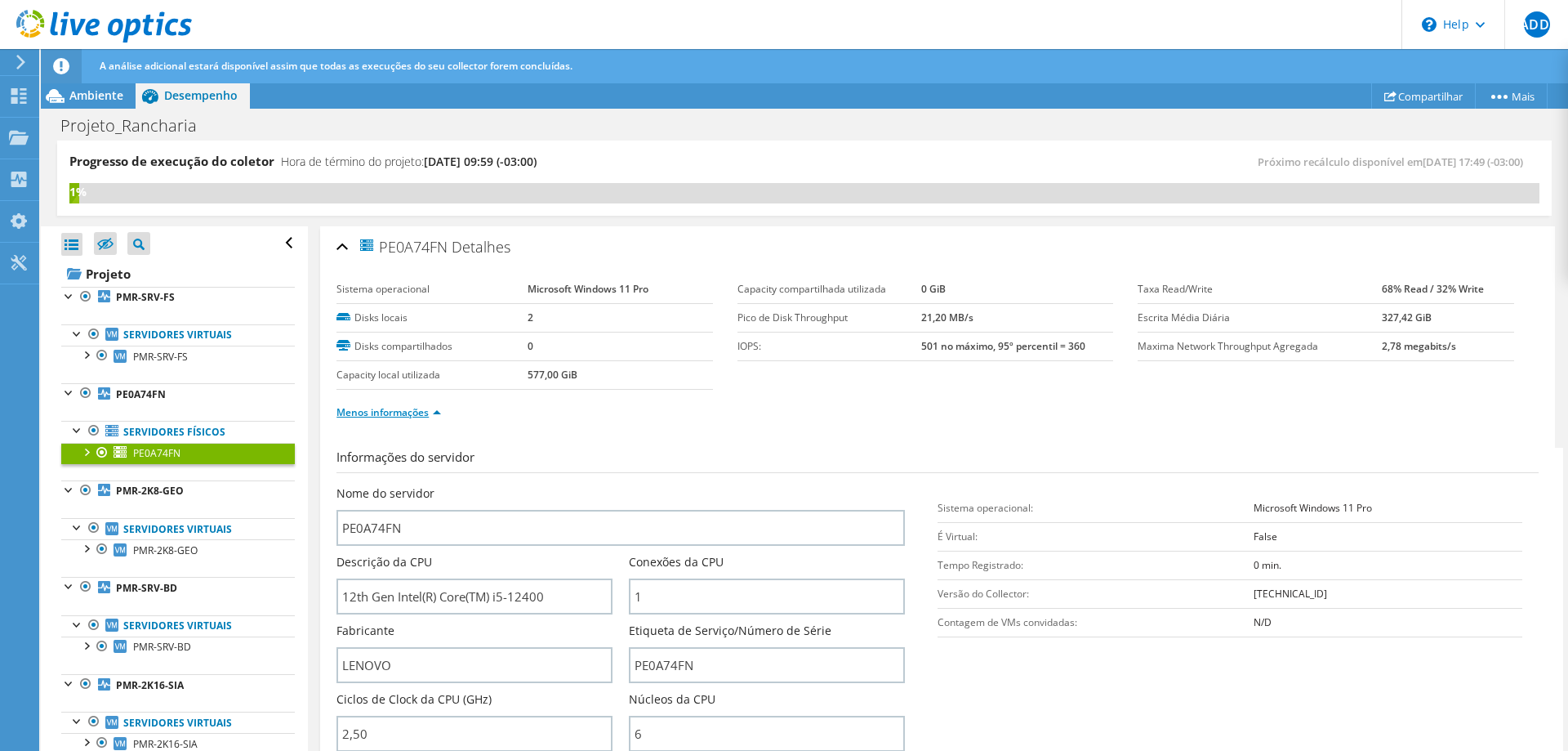
click at [425, 411] on link "Menos informações" at bounding box center [388, 412] width 104 height 14
